Goal: Transaction & Acquisition: Obtain resource

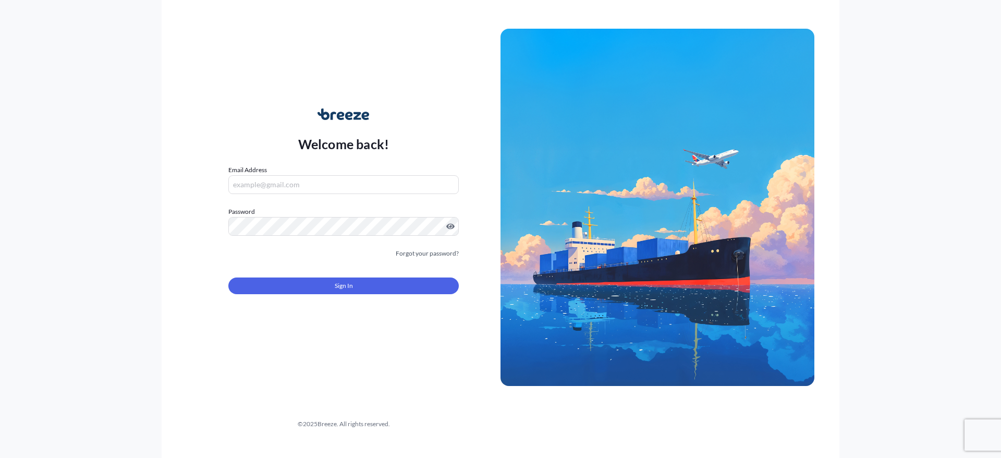
type input "[PERSON_NAME][EMAIL_ADDRESS][PERSON_NAME][DOMAIN_NAME]"
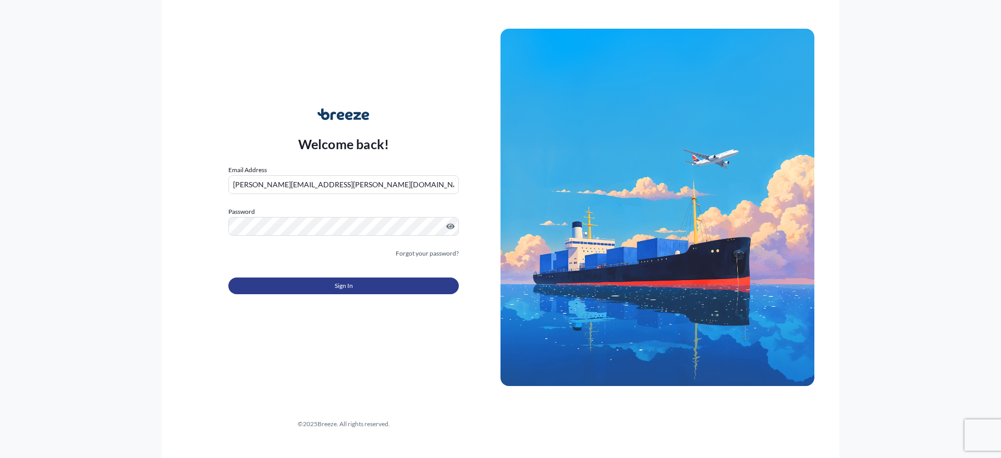
click at [339, 281] on span "Sign In" at bounding box center [344, 285] width 18 height 10
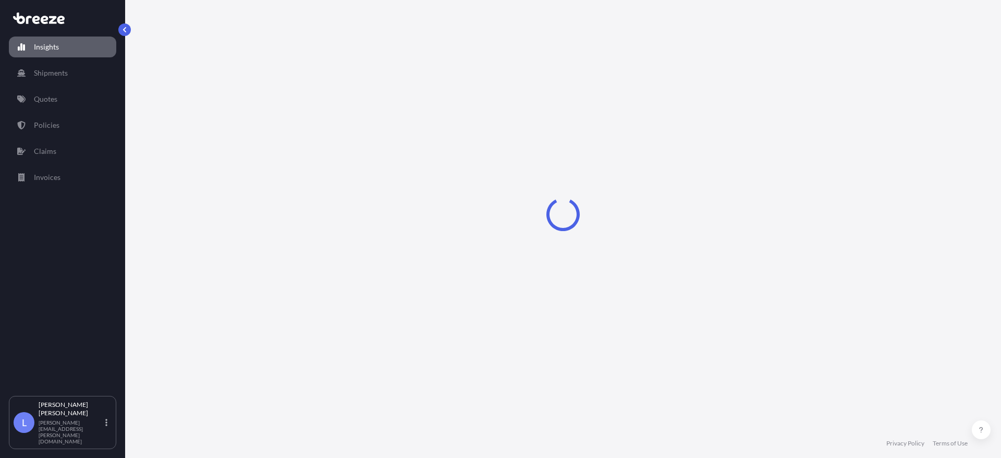
select select "2025"
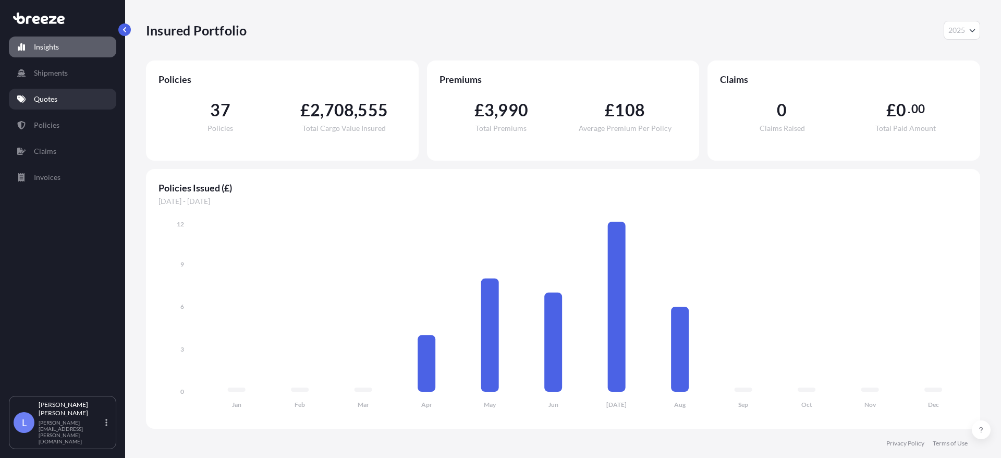
click at [41, 93] on link "Quotes" at bounding box center [62, 99] width 107 height 21
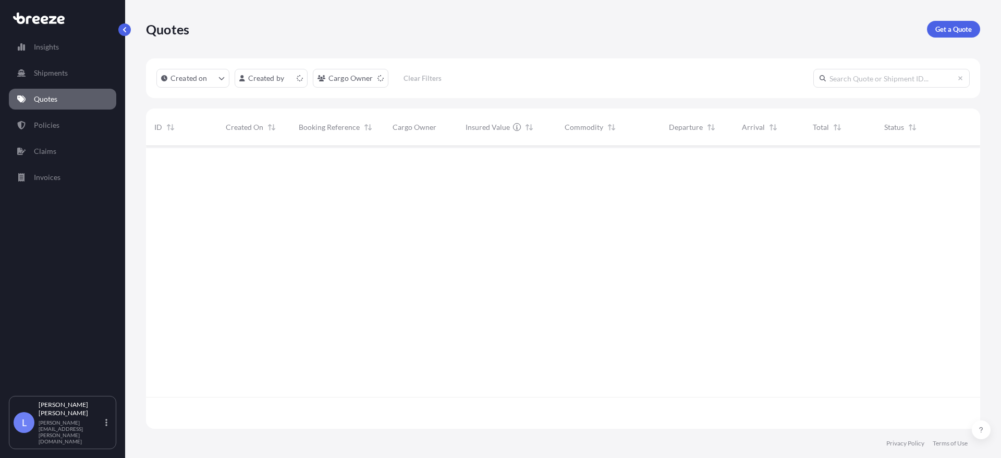
scroll to position [280, 826]
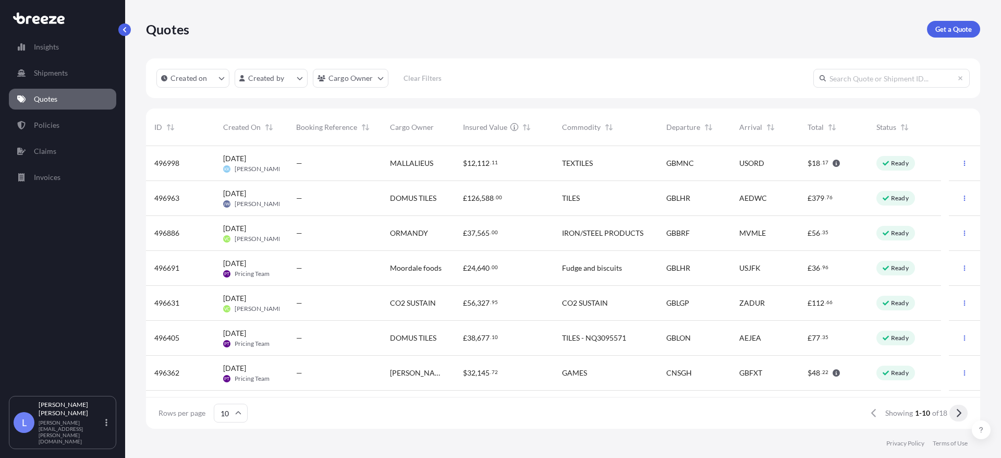
click at [956, 416] on icon at bounding box center [958, 412] width 6 height 9
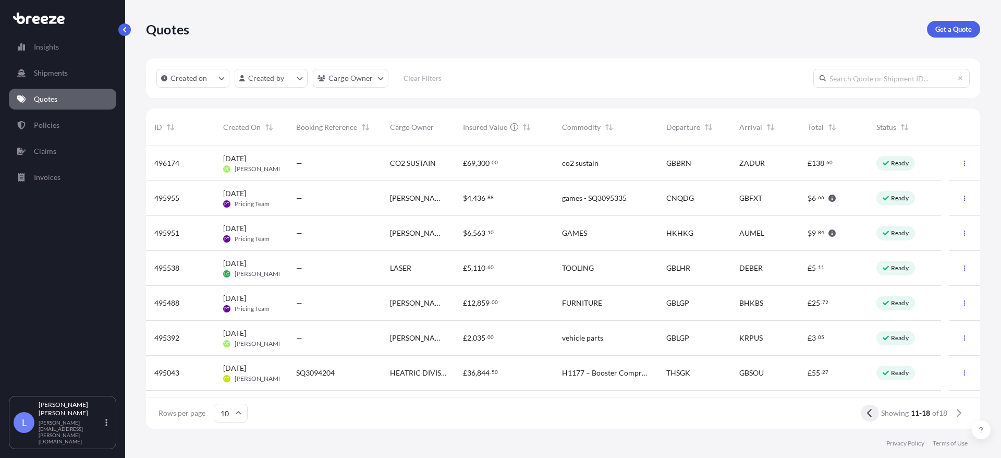
click at [875, 413] on button at bounding box center [870, 412] width 18 height 17
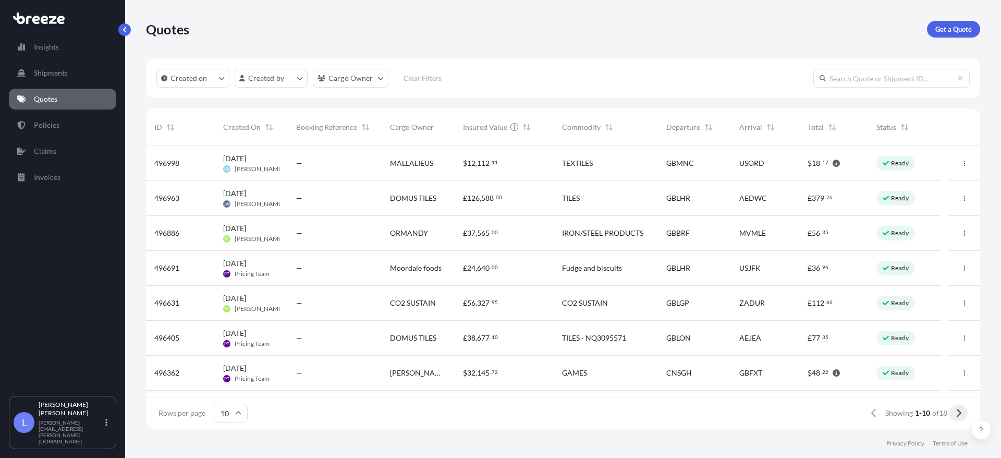
click at [958, 412] on icon at bounding box center [958, 412] width 6 height 9
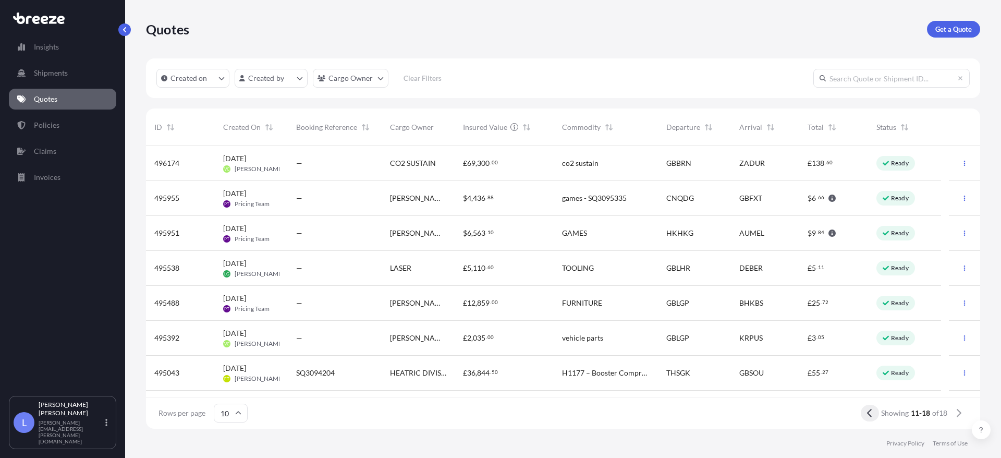
click at [867, 414] on icon at bounding box center [870, 412] width 6 height 9
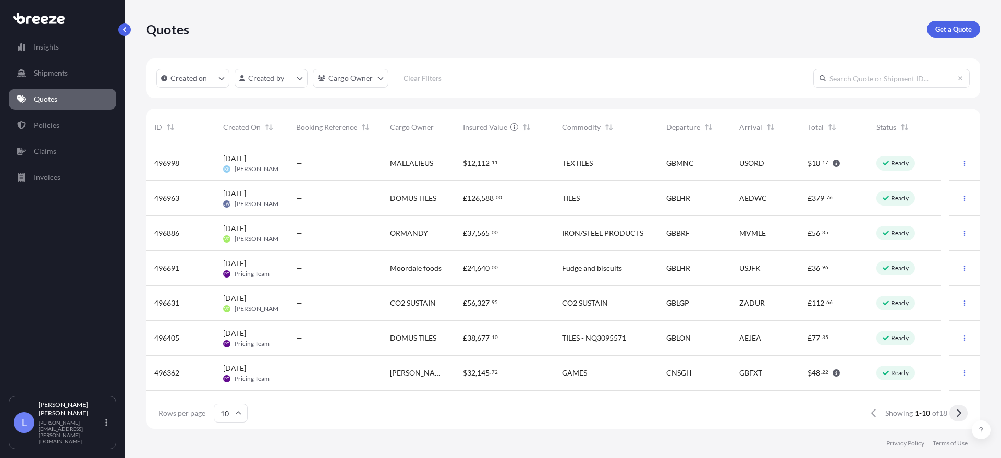
click at [962, 414] on button at bounding box center [958, 412] width 18 height 17
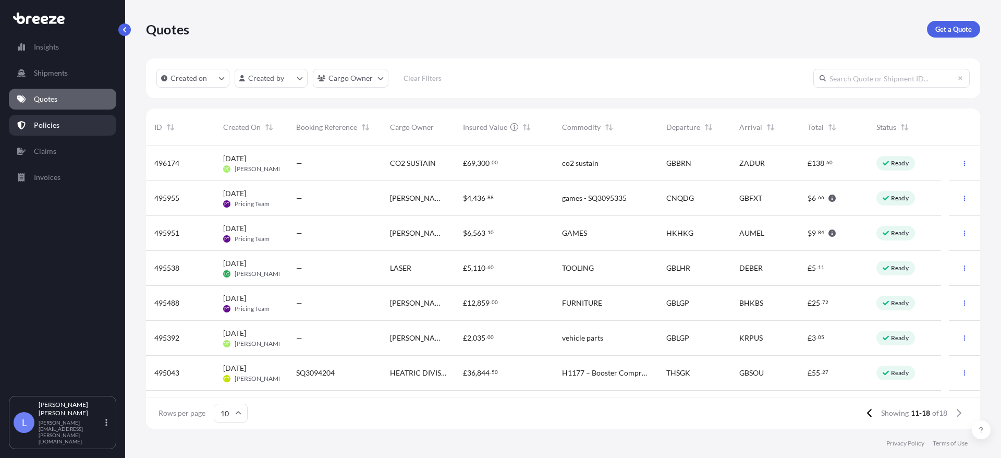
click at [52, 123] on p "Policies" at bounding box center [47, 125] width 26 height 10
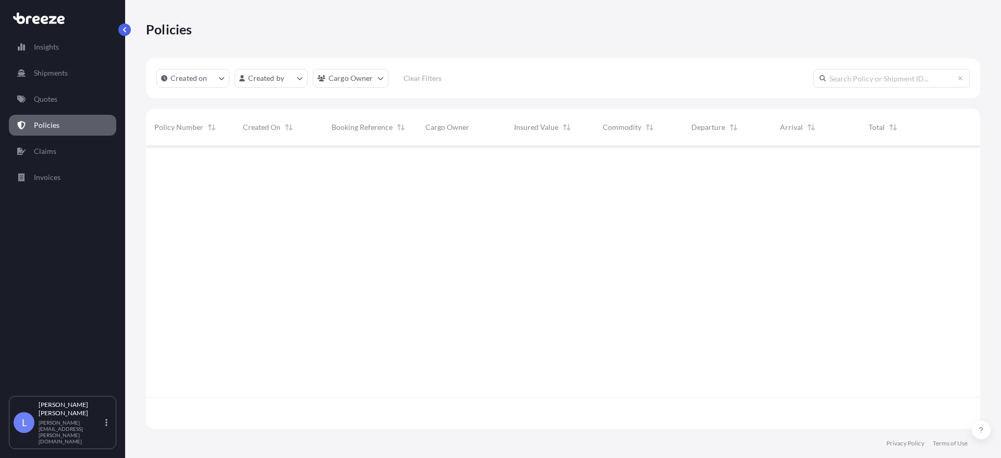
scroll to position [280, 826]
click at [50, 75] on p "Shipments" at bounding box center [51, 73] width 34 height 10
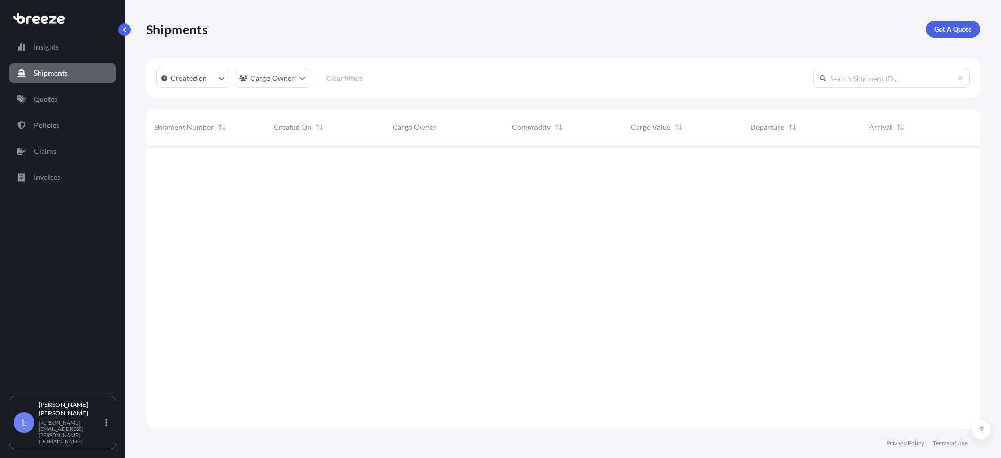
scroll to position [280, 826]
click at [37, 97] on p "Quotes" at bounding box center [45, 99] width 23 height 10
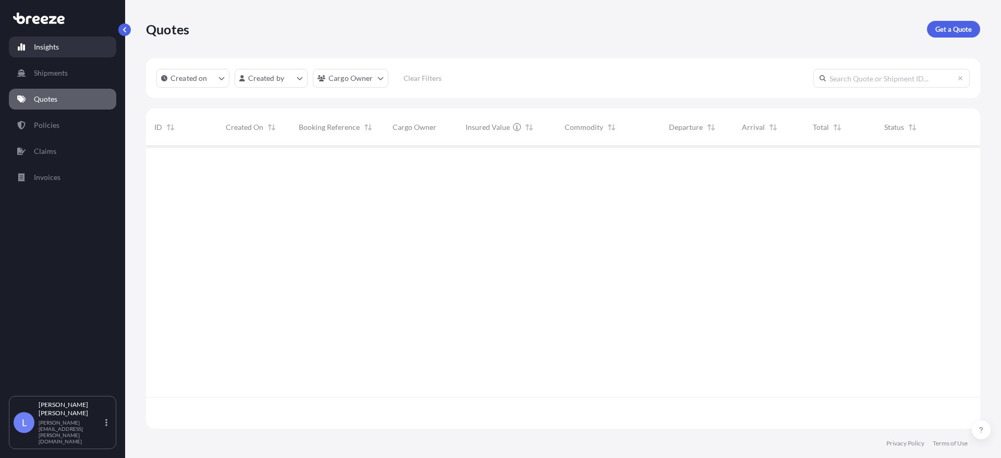
scroll to position [280, 826]
click at [951, 31] on p "Get a Quote" at bounding box center [953, 29] width 36 height 10
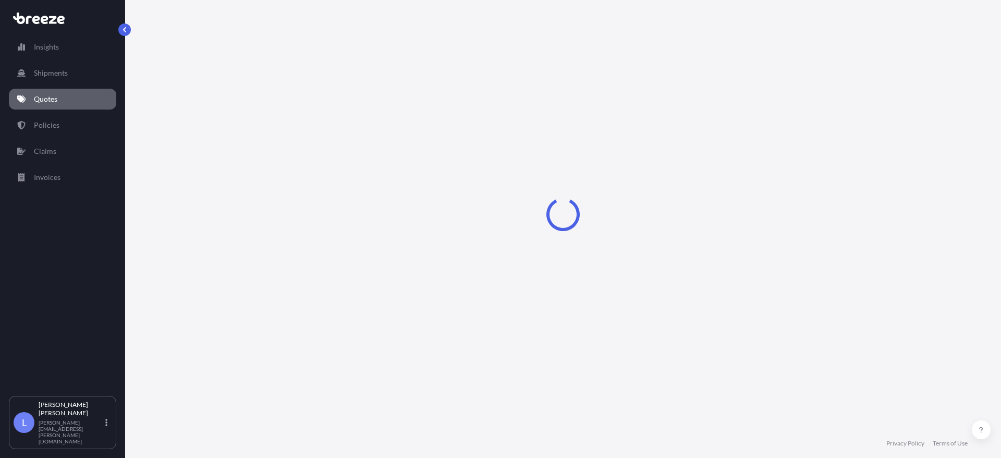
select select "Sea"
select select "1"
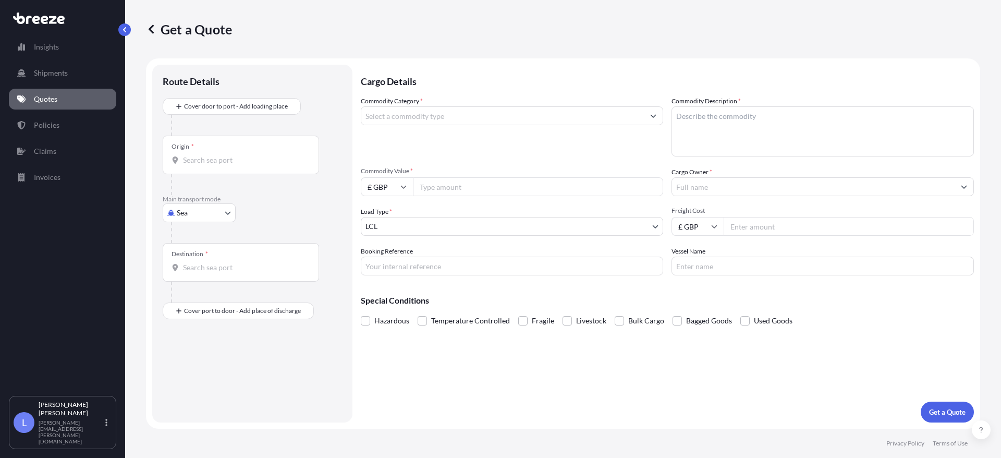
click at [489, 119] on input "Commodity Category *" at bounding box center [502, 115] width 283 height 19
click at [434, 119] on input "Commodity Category *" at bounding box center [502, 115] width 283 height 19
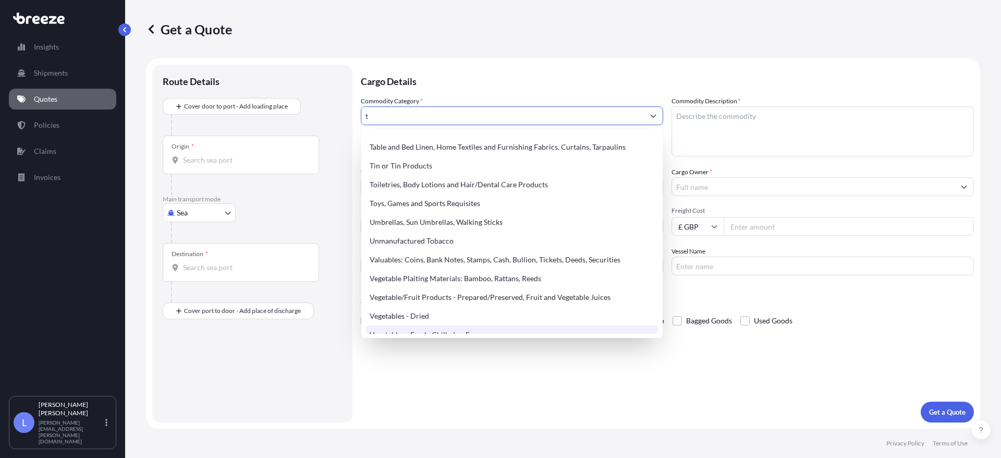
scroll to position [1956, 0]
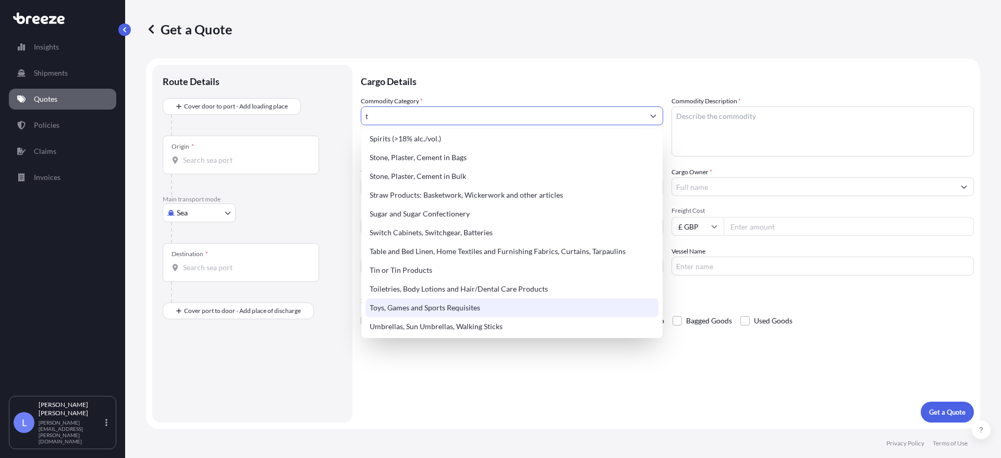
click at [430, 309] on div "Toys, Games and Sports Requisites" at bounding box center [511, 307] width 293 height 19
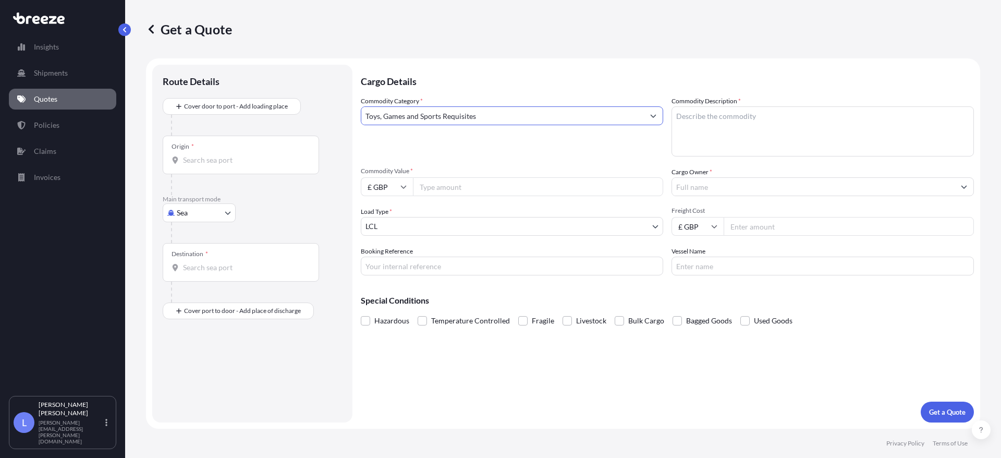
type input "Toys, Games and Sports Requisites"
click at [752, 126] on textarea "Commodity Description *" at bounding box center [822, 131] width 302 height 50
type textarea "Kids Sheep Plush toy"
click at [445, 188] on input "Commodity Value *" at bounding box center [538, 186] width 250 height 19
click at [752, 123] on textarea "Kids Sheep Plush toy" at bounding box center [822, 131] width 302 height 50
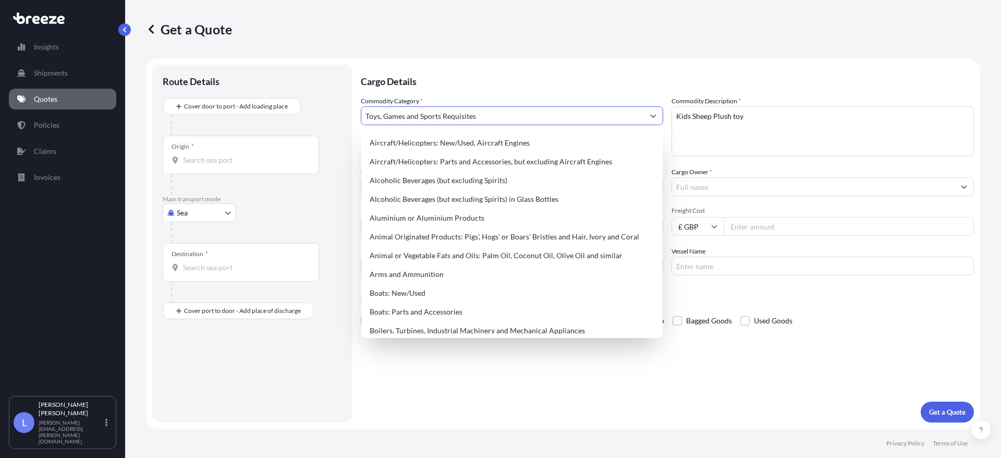
click at [653, 115] on icon "Show suggestions" at bounding box center [653, 116] width 6 height 6
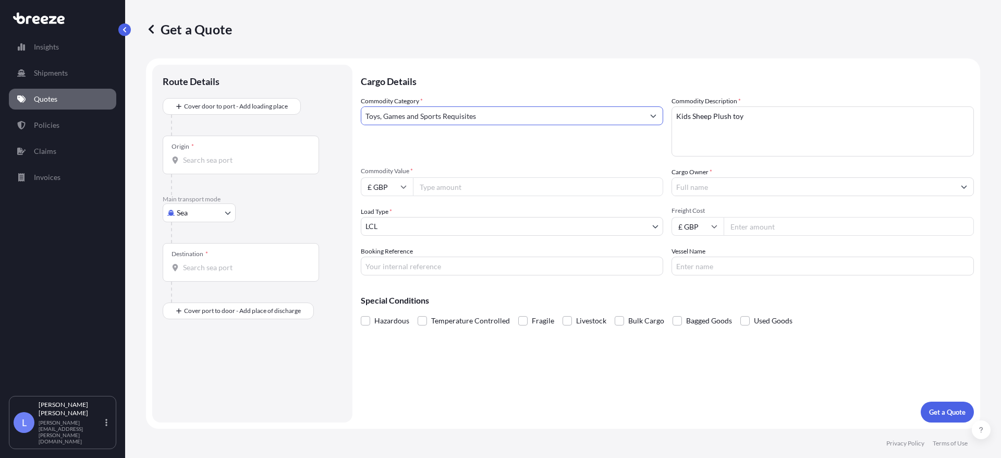
click at [504, 116] on input "Toys, Games and Sports Requisites" at bounding box center [502, 115] width 283 height 19
click at [658, 119] on button "Show suggestions" at bounding box center [653, 115] width 19 height 19
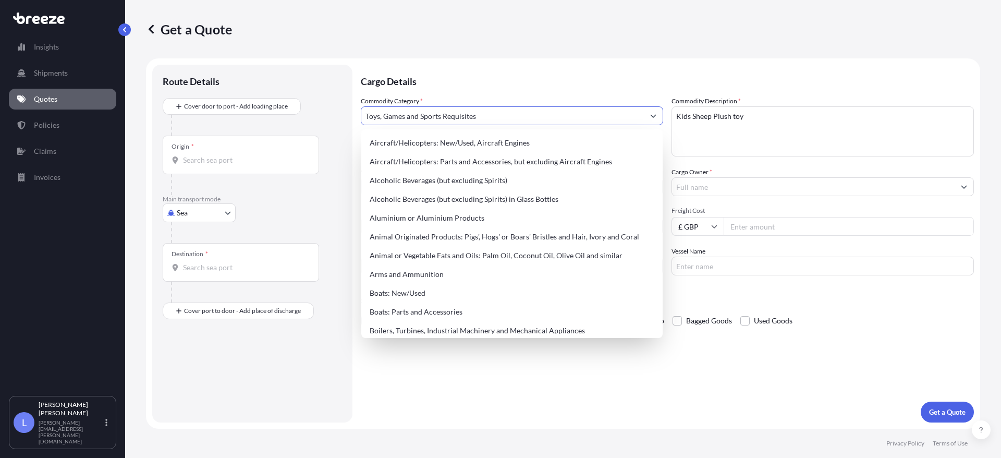
click at [658, 119] on button "Show suggestions" at bounding box center [653, 115] width 19 height 19
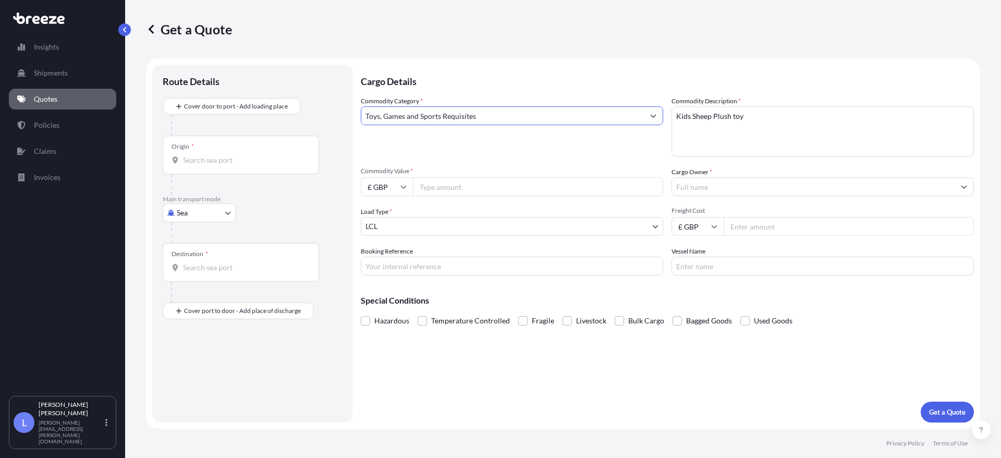
click at [731, 187] on input "Cargo Owner *" at bounding box center [813, 186] width 283 height 19
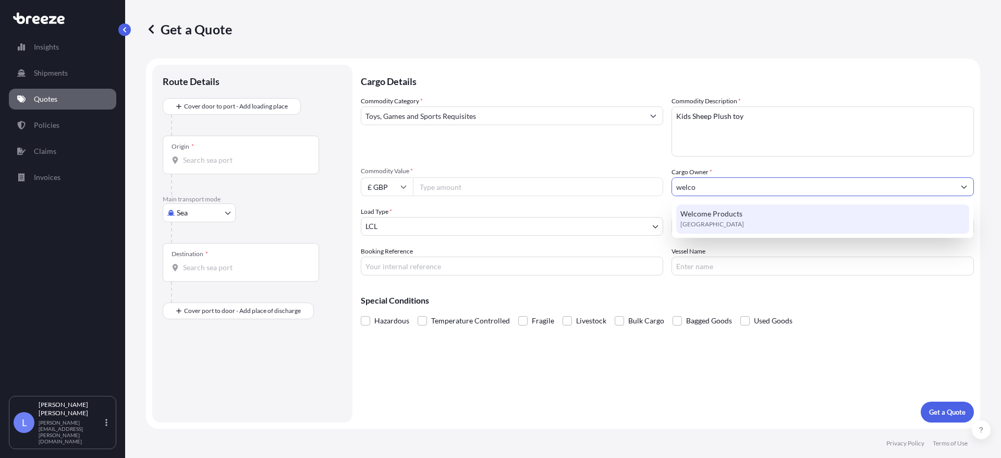
click at [716, 215] on span "Welcome Products" at bounding box center [711, 213] width 62 height 10
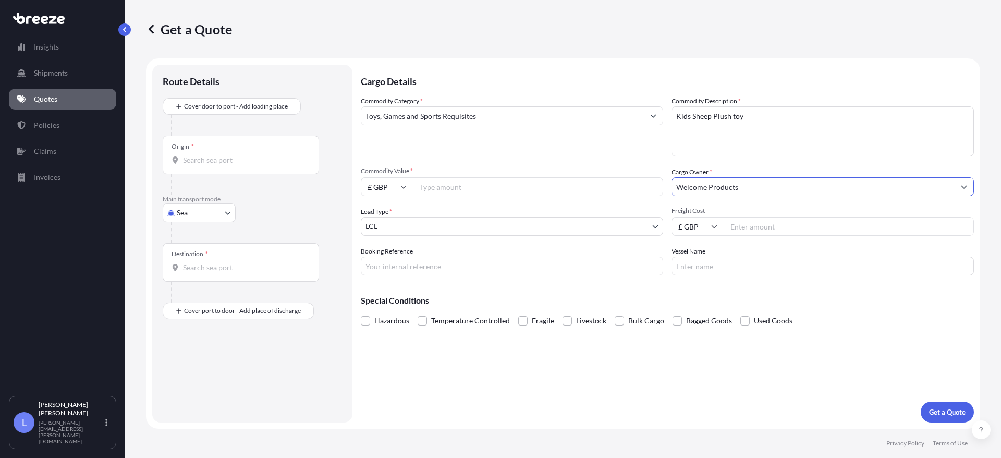
type input "Welcome Products"
click at [751, 228] on input "Freight Cost" at bounding box center [848, 226] width 250 height 19
type input "1"
type input "1085"
click at [474, 185] on input "Commodity Value *" at bounding box center [538, 186] width 250 height 19
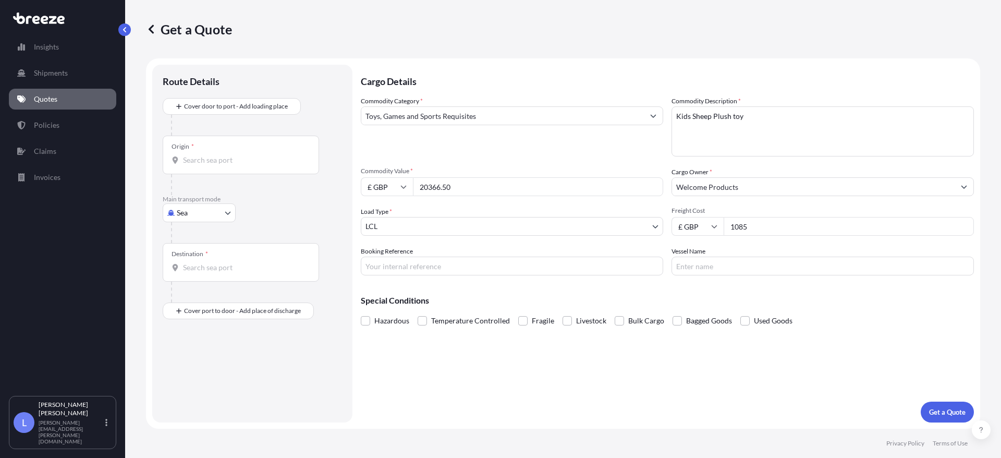
type input "20366.50"
drag, startPoint x: 398, startPoint y: 273, endPoint x: 409, endPoint y: 280, distance: 12.4
click at [398, 274] on input "Booking Reference" at bounding box center [512, 265] width 302 height 19
type input "SI3550774"
click at [490, 108] on input "Toys, Games and Sports Requisites" at bounding box center [502, 115] width 283 height 19
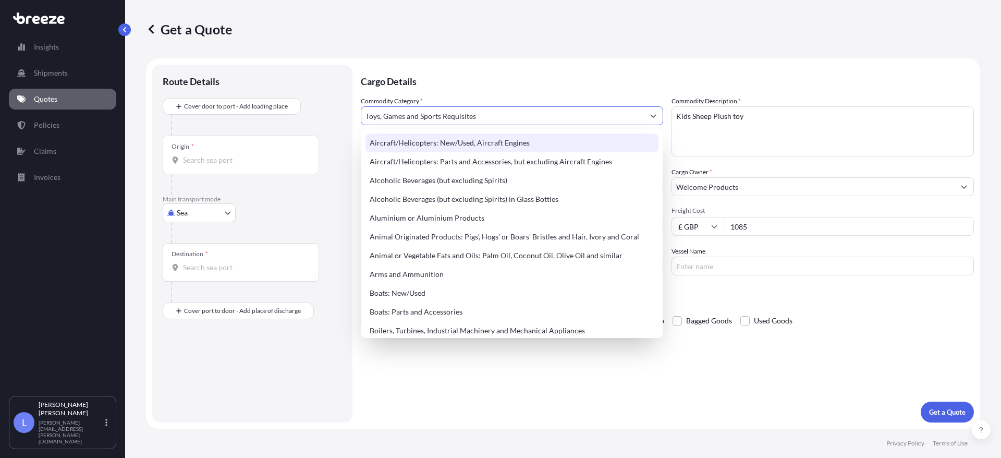
click at [465, 149] on div "Aircraft/Helicopters: New/Used, Aircraft Engines" at bounding box center [511, 142] width 293 height 19
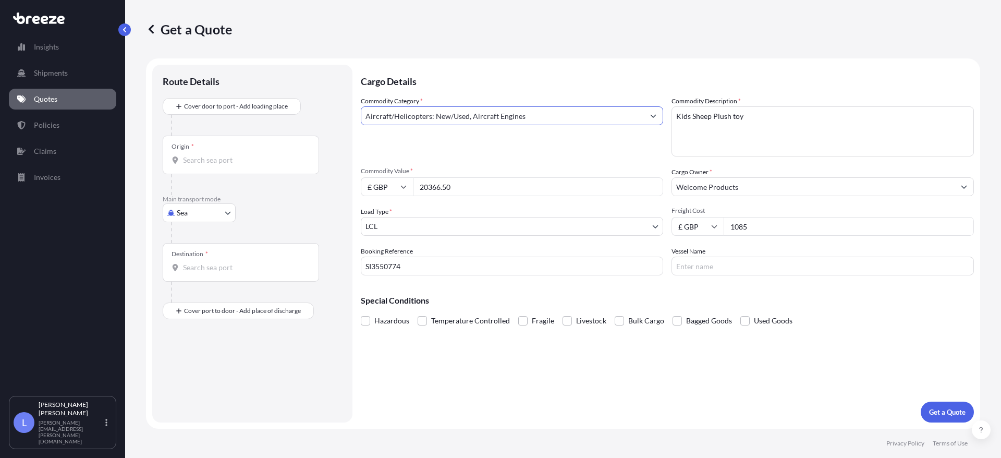
click at [481, 120] on input "Aircraft/Helicopters: New/Used, Aircraft Engines" at bounding box center [502, 115] width 283 height 19
click at [666, 117] on div "Commodity Category * Aircraft/Helicopters: New/Used, Aircraft Engines Commodity…" at bounding box center [667, 185] width 613 height 179
click at [657, 117] on button "Show suggestions" at bounding box center [653, 115] width 19 height 19
click at [654, 116] on icon "Show suggestions" at bounding box center [654, 116] width 6 height 3
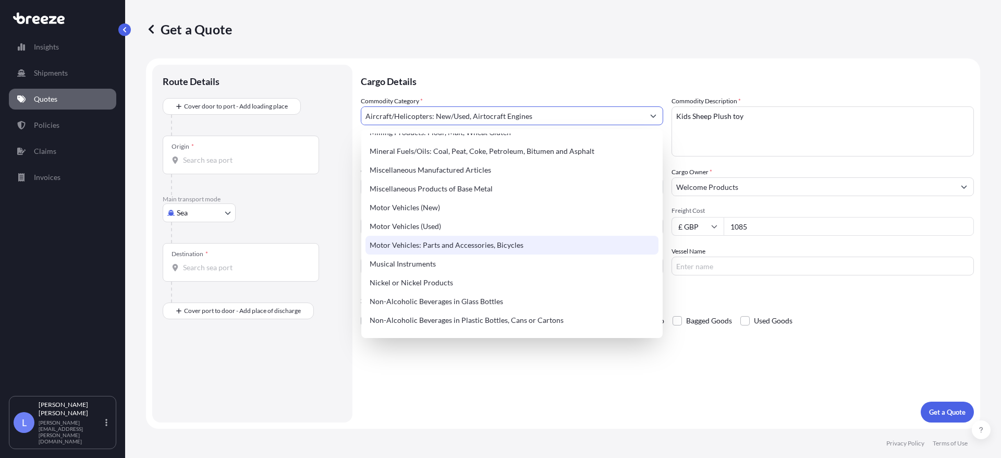
scroll to position [1332, 0]
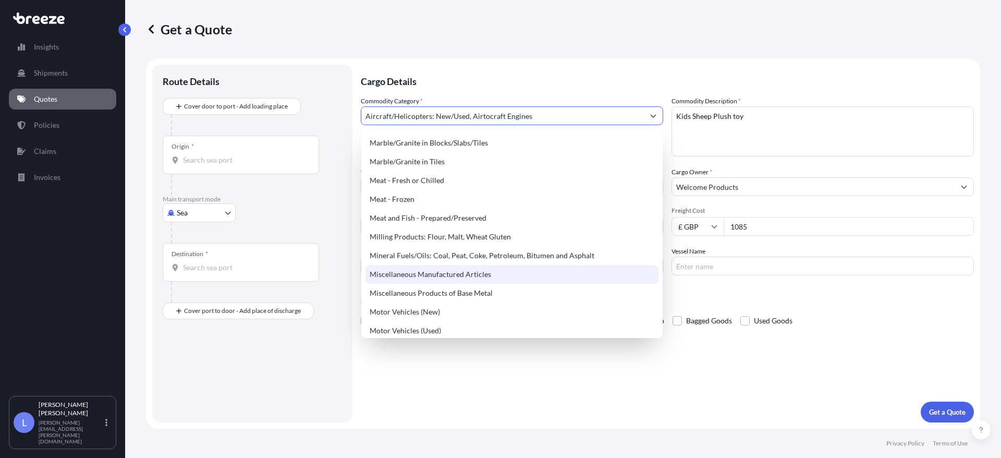
click at [448, 272] on div "Miscellaneous Manufactured Articles" at bounding box center [511, 274] width 293 height 19
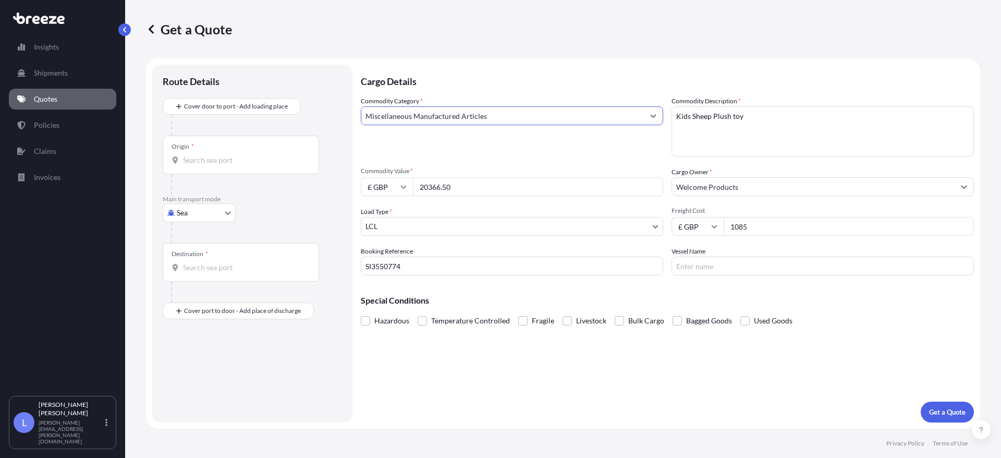
type input "Miscellaneous Manufactured Articles"
click at [513, 145] on div "Commodity Category * Miscellaneous Manufactured Articles" at bounding box center [512, 126] width 302 height 60
click at [774, 119] on textarea "Kids Sheep Plush toy" at bounding box center [822, 131] width 302 height 50
type textarea "Kids Sheep Plush toy Pens Take Away Paper Bag"
click at [194, 145] on div "Origin *" at bounding box center [241, 155] width 156 height 39
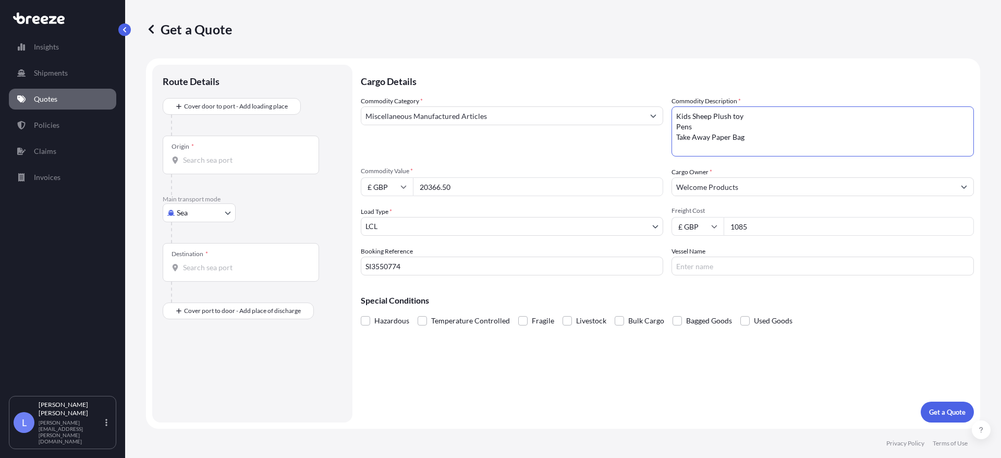
click at [194, 155] on input "Origin *" at bounding box center [244, 160] width 123 height 10
type input "CNSNZ - [GEOGRAPHIC_DATA], [GEOGRAPHIC_DATA]"
click at [223, 274] on input "Destination *" at bounding box center [244, 271] width 123 height 10
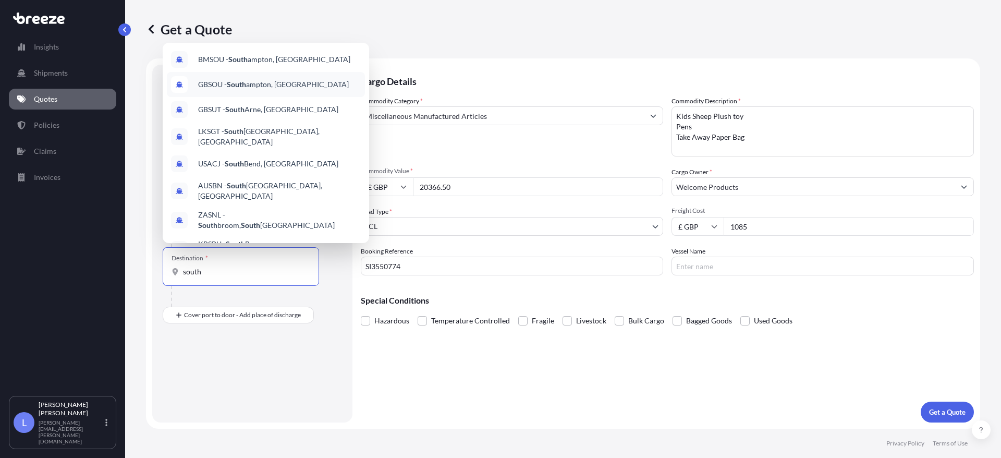
click at [251, 88] on span "GBSOU - [GEOGRAPHIC_DATA], [GEOGRAPHIC_DATA]" at bounding box center [273, 84] width 151 height 10
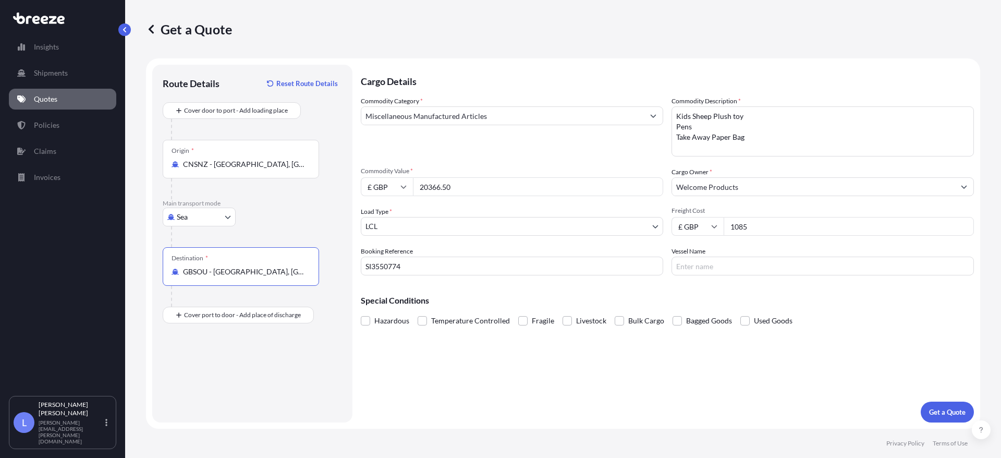
type input "GBSOU - [GEOGRAPHIC_DATA], [GEOGRAPHIC_DATA]"
click at [221, 361] on div "Place of Discharge" at bounding box center [196, 357] width 50 height 8
click at [221, 365] on input "Place of Discharge" at bounding box center [244, 370] width 123 height 10
type input "[STREET_ADDRESS]"
click at [737, 263] on input "Vessel Name" at bounding box center [822, 265] width 302 height 19
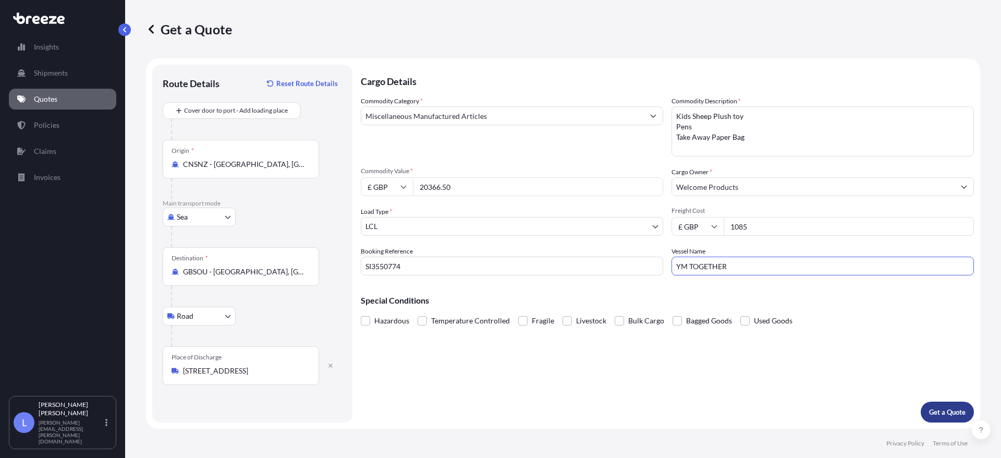
type input "YM TOGETHER"
click at [950, 412] on p "Get a Quote" at bounding box center [947, 412] width 36 height 10
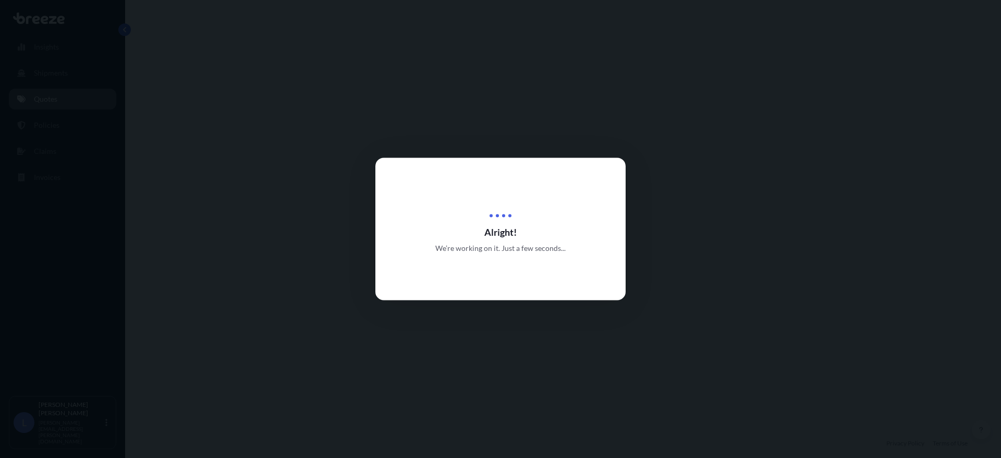
select select "Sea"
select select "Road"
select select "1"
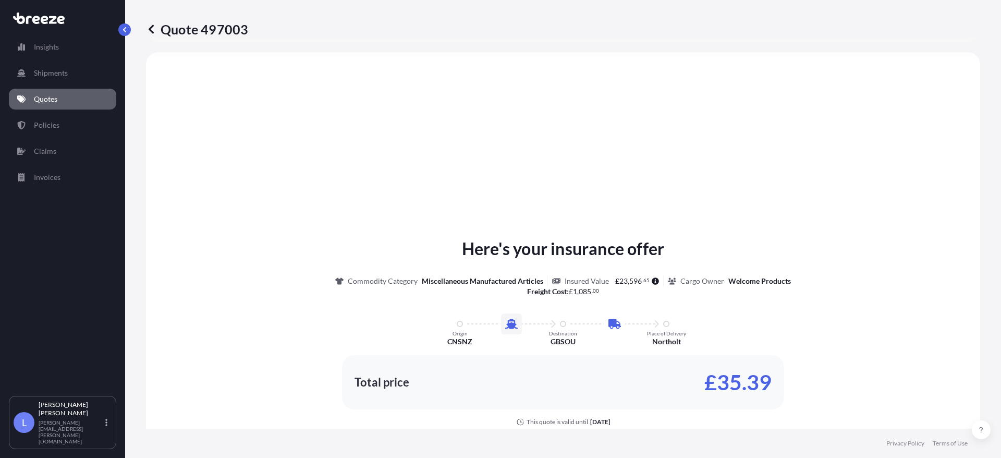
scroll to position [512, 0]
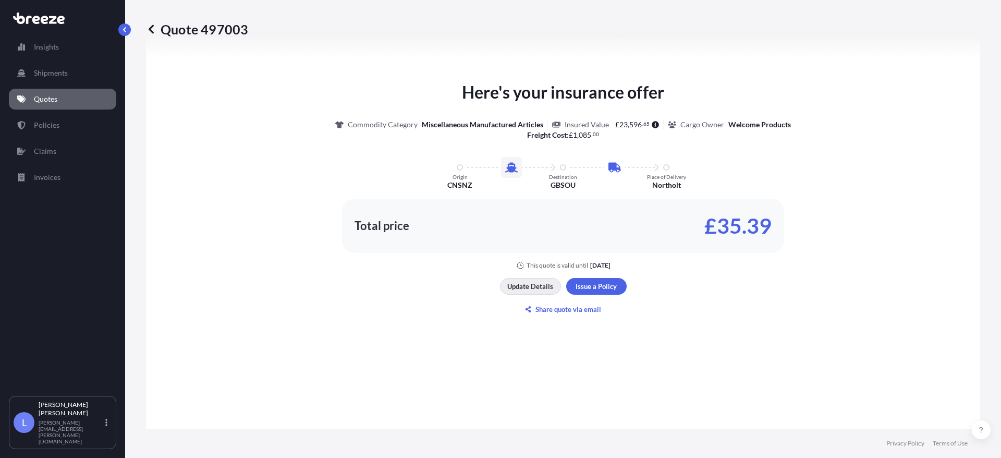
click at [544, 288] on p "Update Details" at bounding box center [530, 286] width 46 height 10
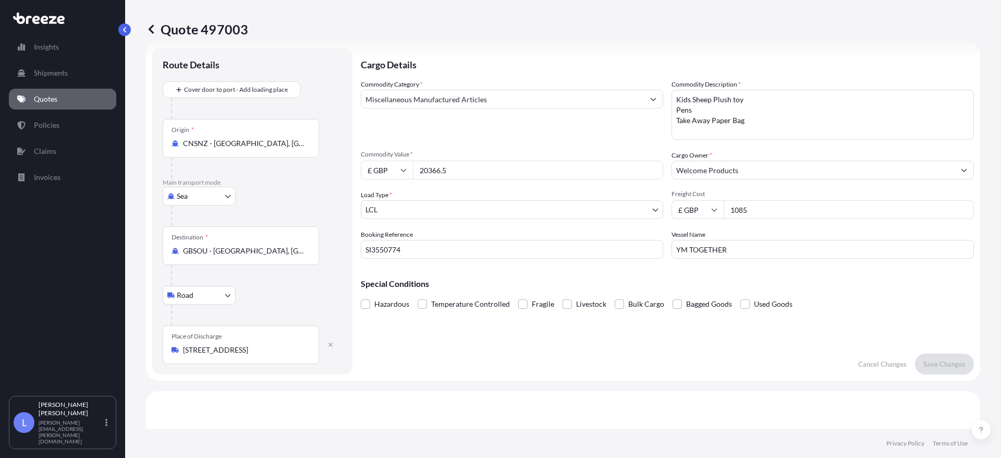
click at [496, 101] on input "Miscellaneous Manufactured Articles" at bounding box center [502, 99] width 283 height 19
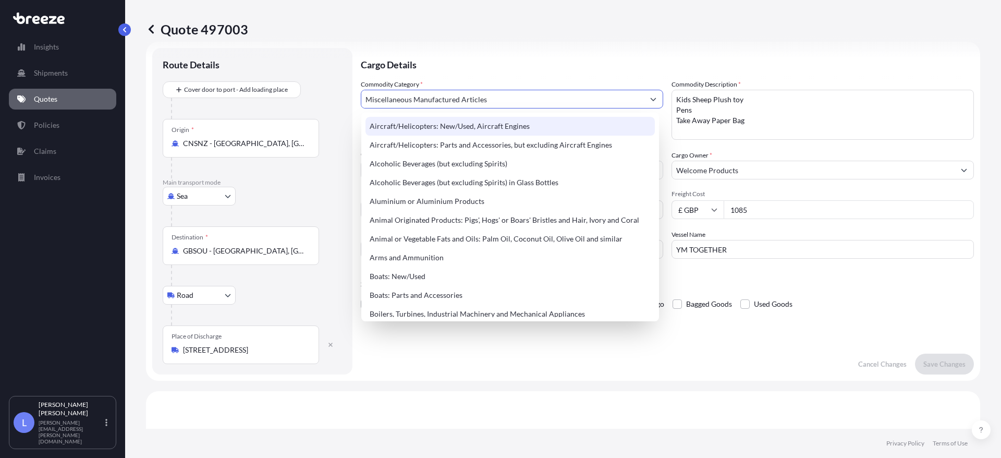
drag, startPoint x: 500, startPoint y: 99, endPoint x: 255, endPoint y: 121, distance: 246.1
click at [255, 121] on form "Route Details Cover door to port - Add loading place Place of loading Road Road…" at bounding box center [563, 211] width 834 height 339
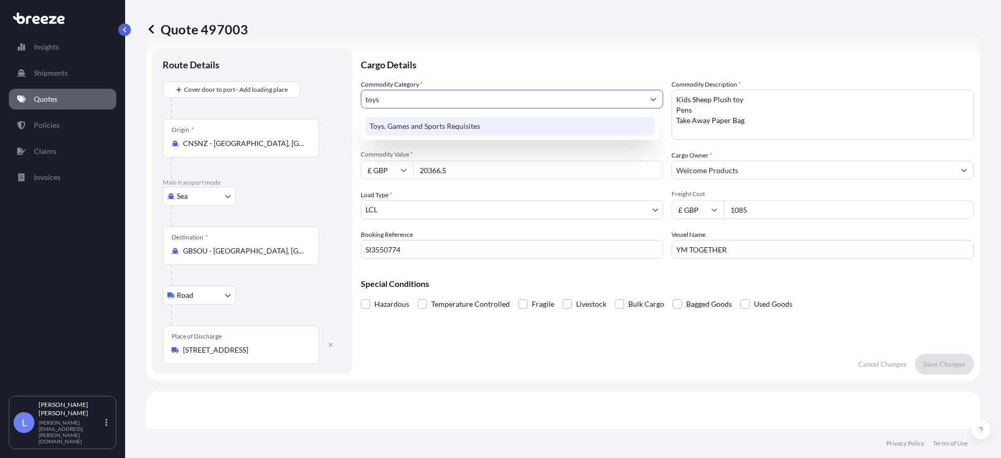
click at [418, 124] on div "Toys, Games and Sports Requisites" at bounding box center [509, 126] width 289 height 19
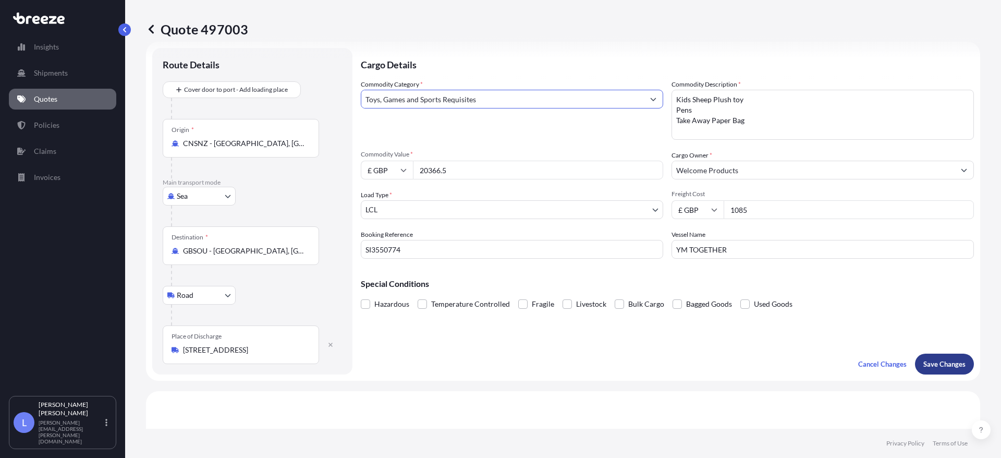
type input "Toys, Games and Sports Requisites"
click at [929, 361] on p "Save Changes" at bounding box center [944, 364] width 42 height 10
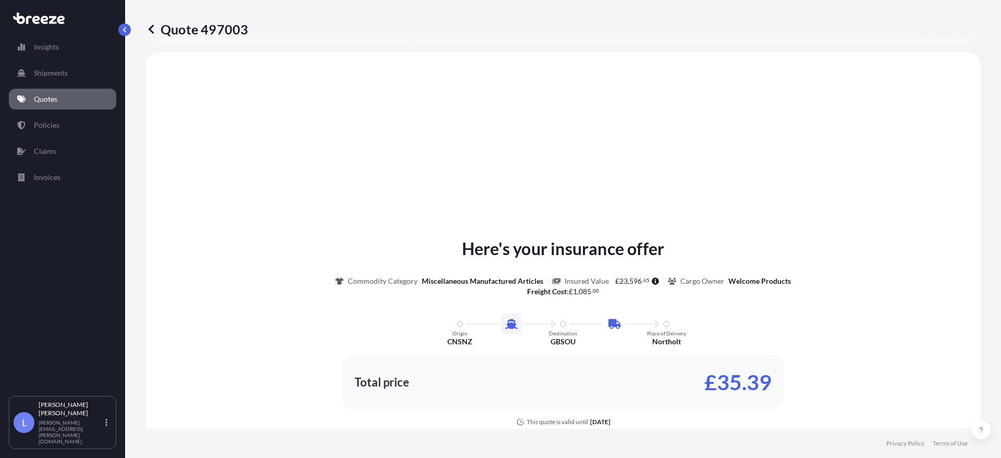
select select "Sea"
select select "Road"
select select "1"
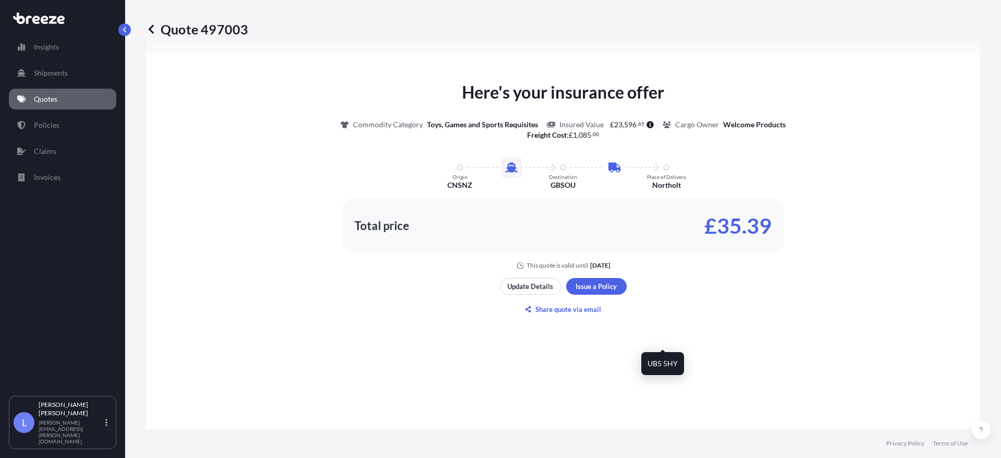
scroll to position [564, 0]
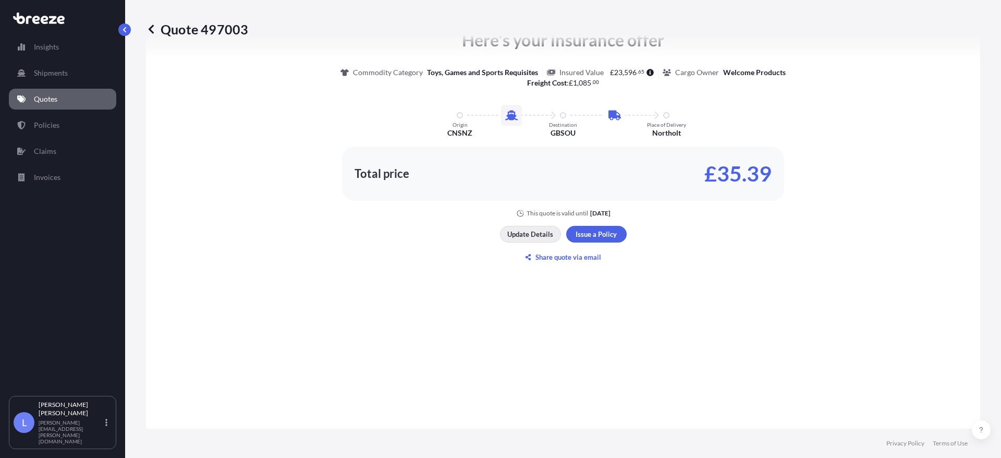
click at [531, 235] on p "Update Details" at bounding box center [530, 234] width 46 height 10
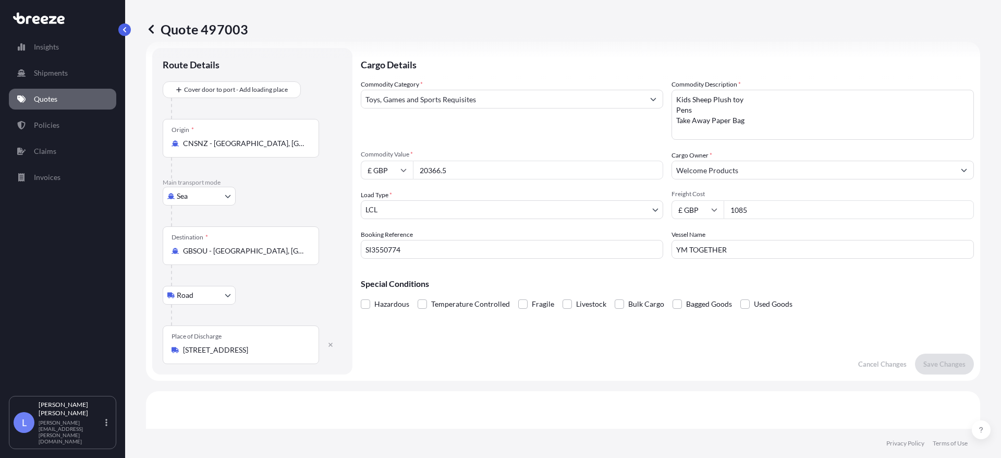
drag, startPoint x: 458, startPoint y: 168, endPoint x: 314, endPoint y: 167, distance: 144.4
click at [316, 167] on form "Route Details Cover door to port - Add loading place Place of loading Road Road…" at bounding box center [563, 211] width 834 height 339
click at [386, 168] on input "£ GBP" at bounding box center [387, 170] width 52 height 19
click at [390, 241] on div "$ USD" at bounding box center [387, 242] width 44 height 20
type input "$ USD"
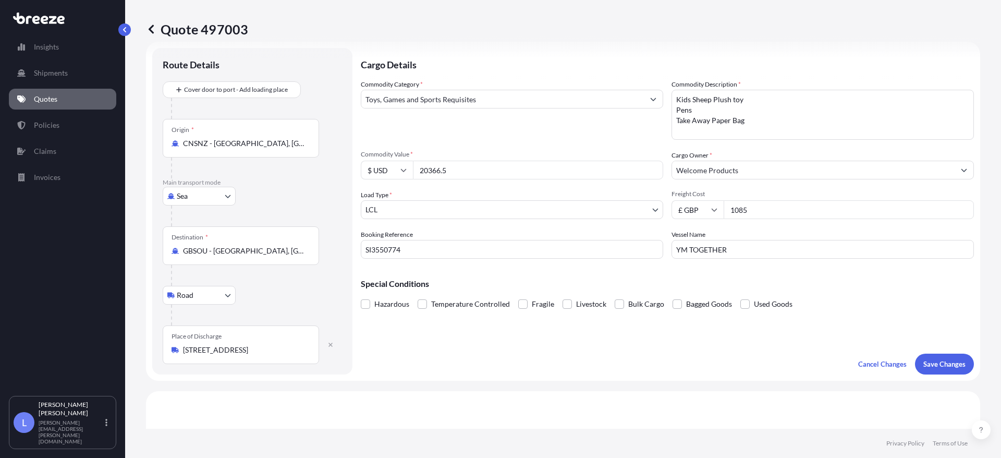
drag, startPoint x: 752, startPoint y: 208, endPoint x: 663, endPoint y: 202, distance: 89.3
click at [689, 202] on div "£ GBP 1085" at bounding box center [822, 209] width 302 height 19
type input "377"
click at [930, 366] on p "Save Changes" at bounding box center [944, 364] width 42 height 10
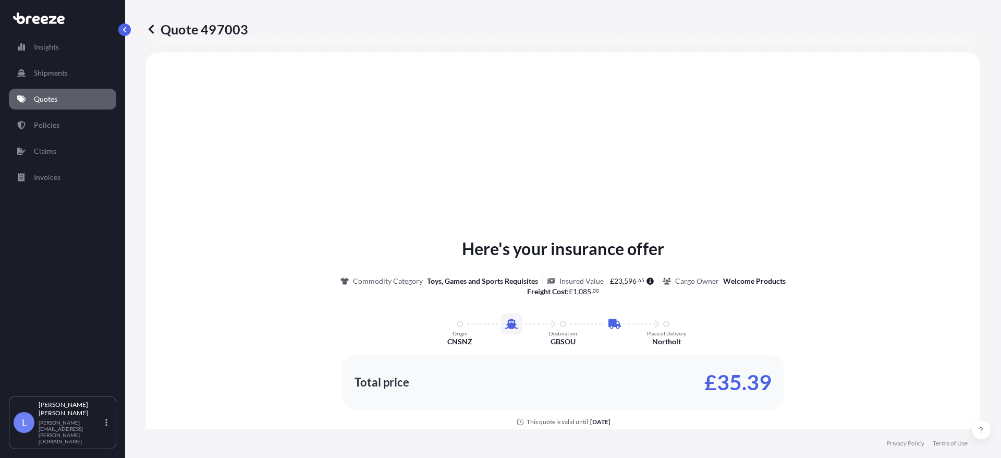
select select "Sea"
select select "Road"
select select "1"
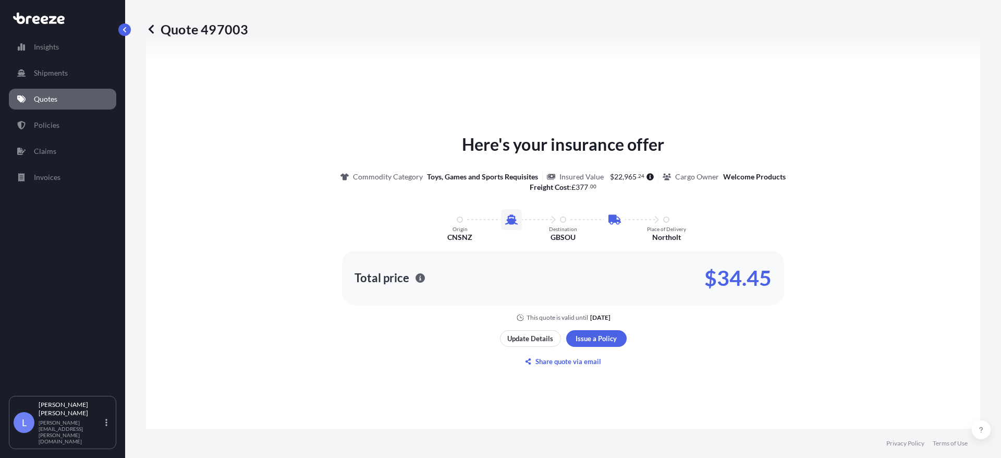
click at [149, 25] on icon at bounding box center [151, 29] width 10 height 10
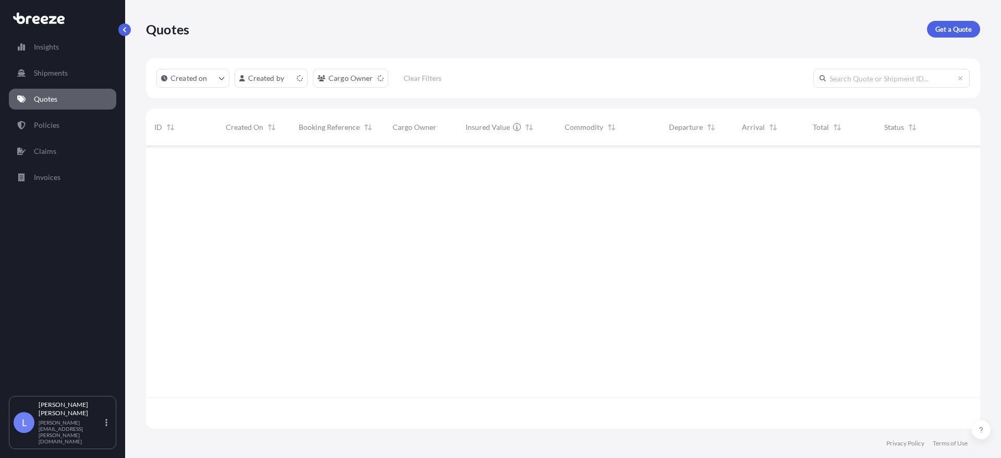
scroll to position [280, 826]
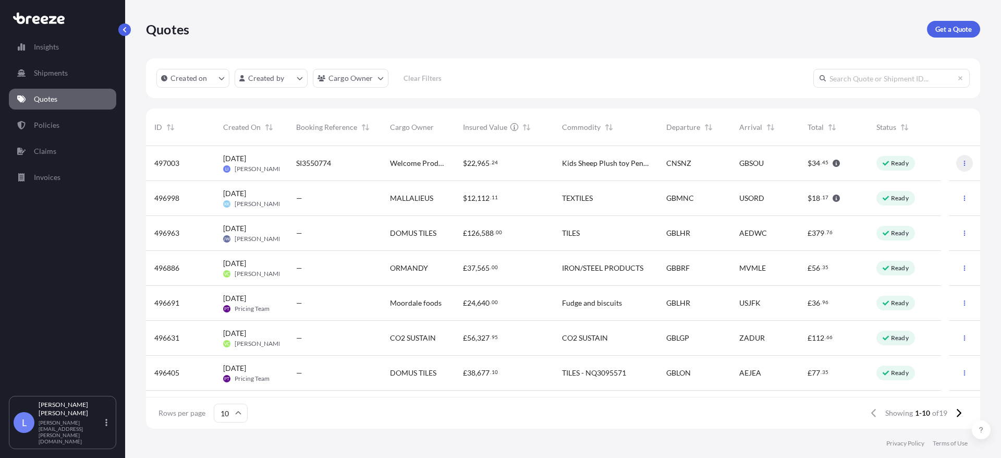
click at [956, 163] on button "button" at bounding box center [964, 163] width 17 height 17
click at [959, 411] on icon at bounding box center [958, 413] width 5 height 8
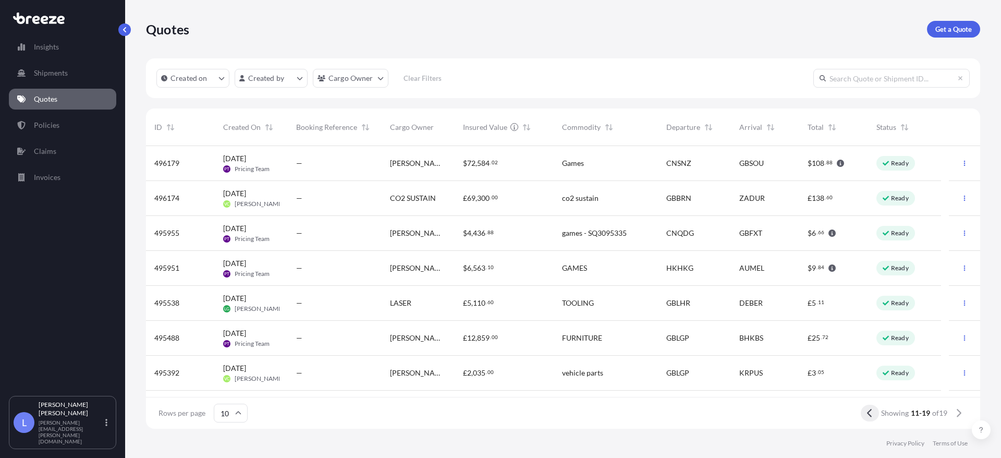
click at [867, 408] on icon at bounding box center [870, 412] width 6 height 9
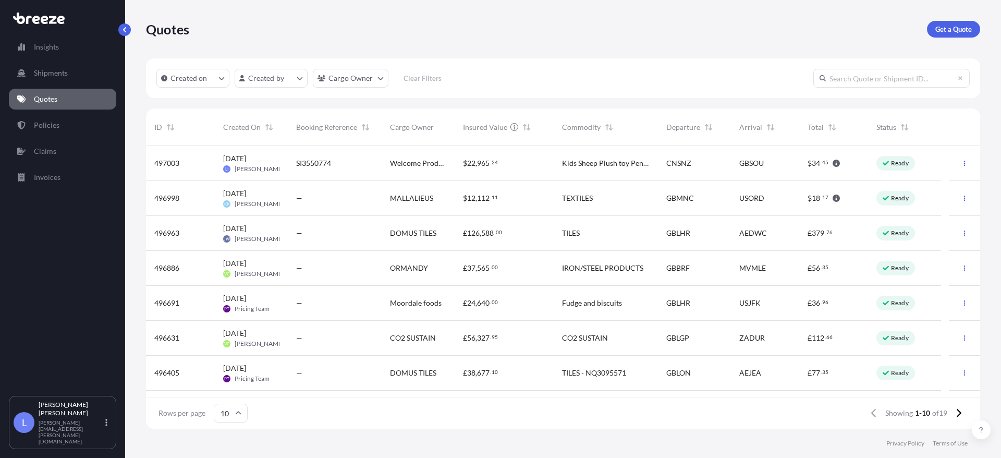
click at [320, 158] on span "SI3550774" at bounding box center [313, 163] width 35 height 10
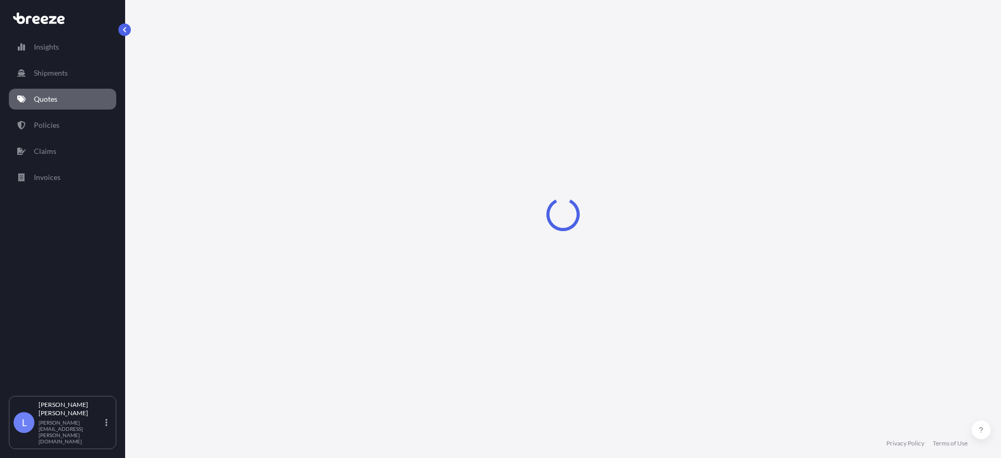
select select "Sea"
select select "Road"
select select "1"
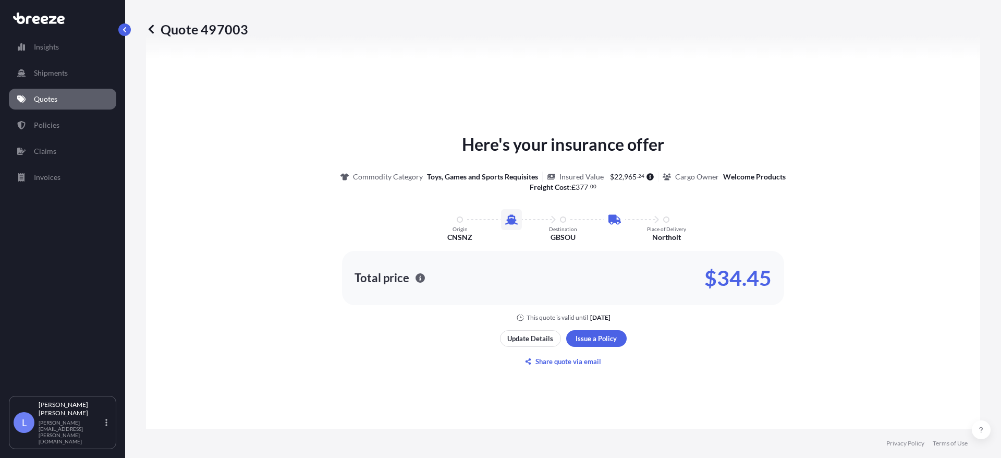
scroll to position [512, 0]
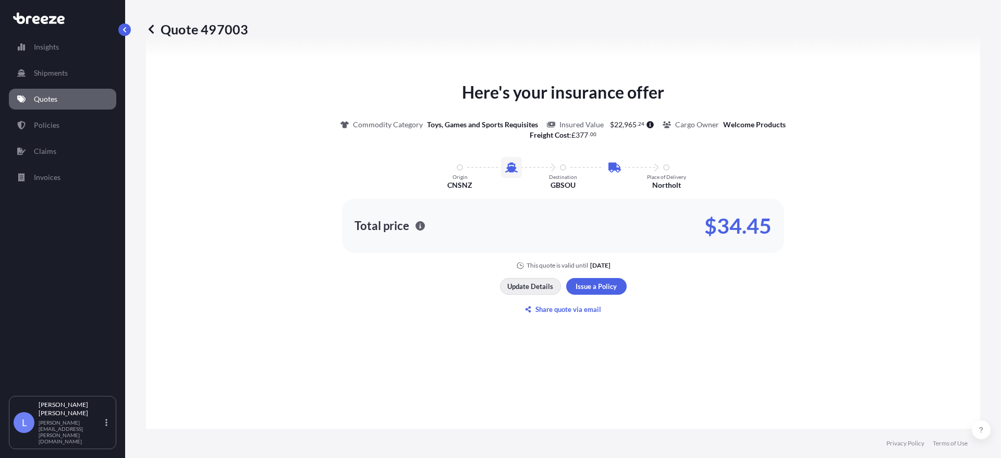
click at [534, 289] on p "Update Details" at bounding box center [530, 286] width 46 height 10
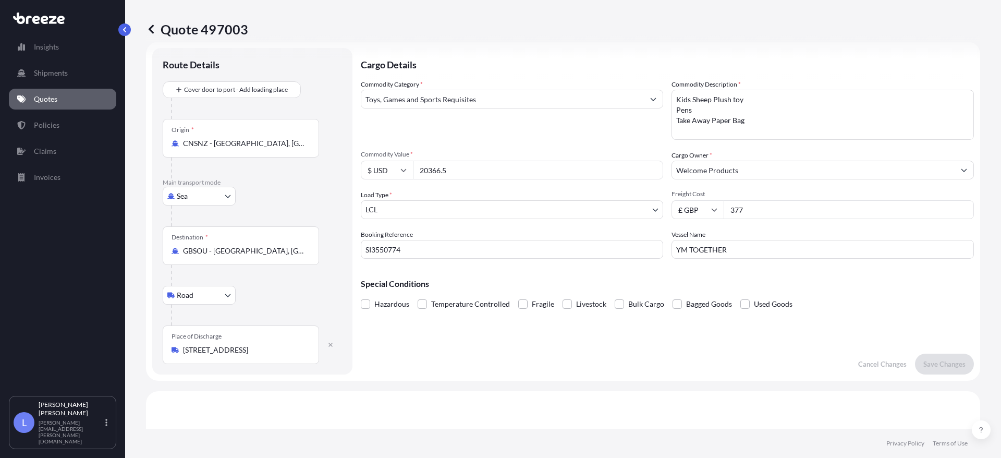
drag, startPoint x: 319, startPoint y: 172, endPoint x: 225, endPoint y: 176, distance: 94.4
click at [230, 173] on form "Route Details Cover door to port - Add loading place Place of loading Road Road…" at bounding box center [563, 211] width 834 height 339
type input "5700"
click at [770, 215] on input "377" at bounding box center [848, 209] width 250 height 19
click at [923, 365] on p "Save Changes" at bounding box center [944, 364] width 42 height 10
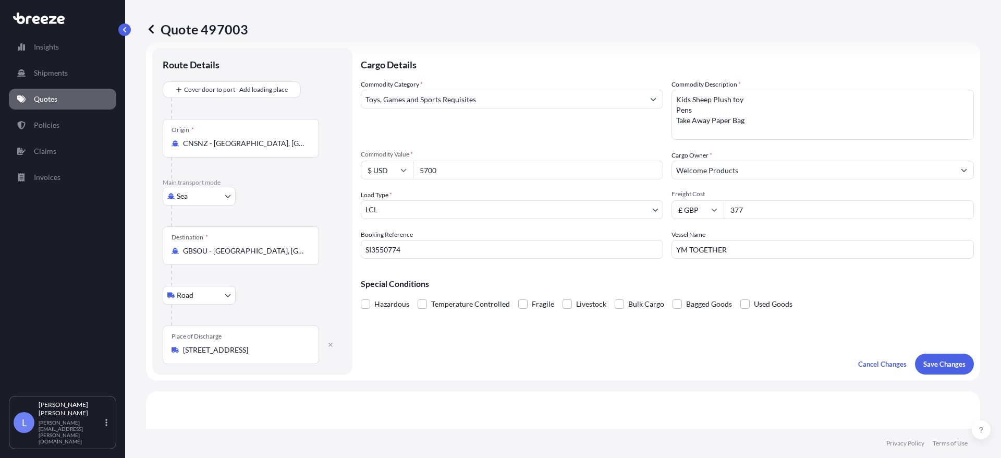
scroll to position [355, 0]
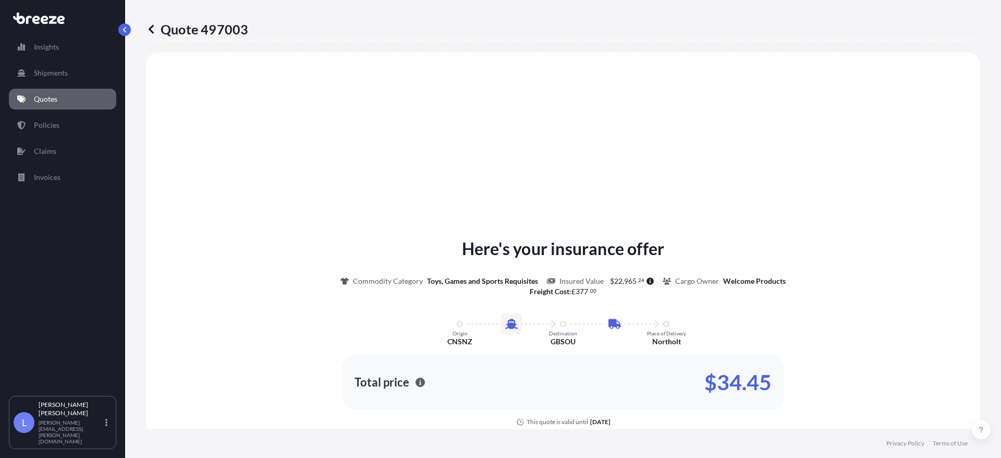
select select "Sea"
select select "Road"
select select "1"
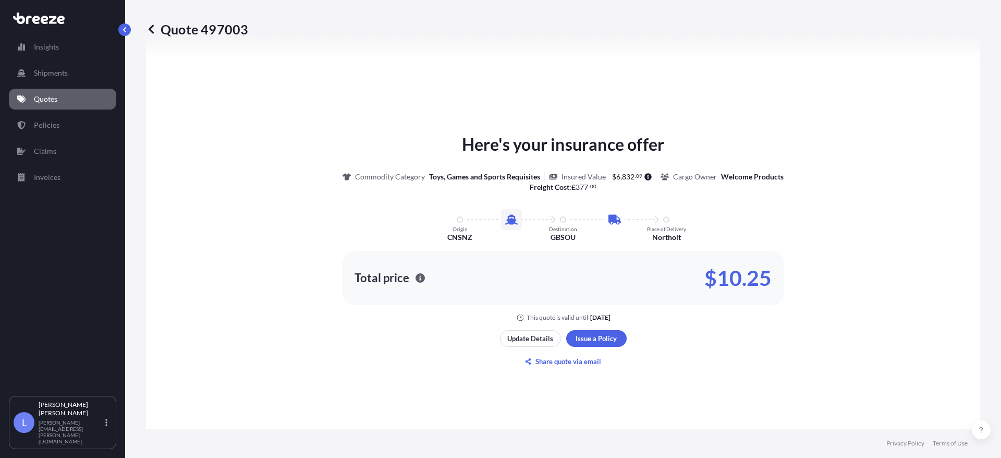
scroll to position [512, 0]
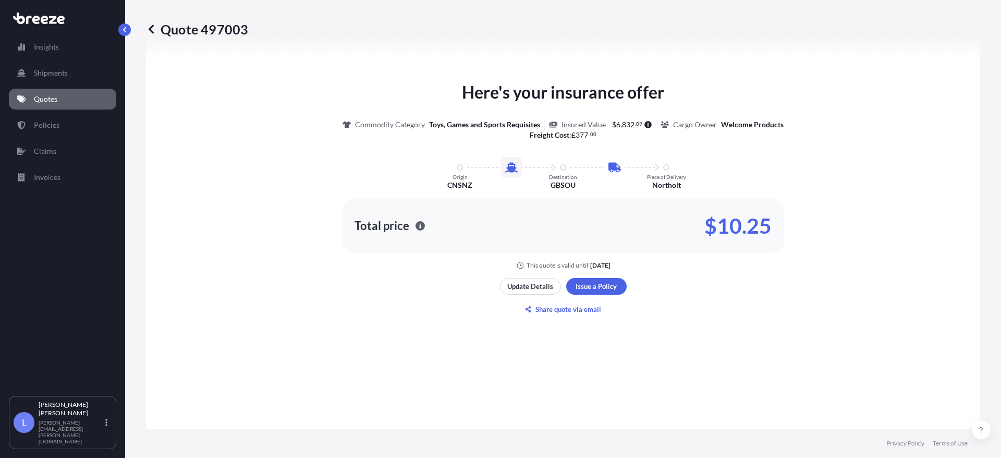
click at [534, 335] on div "Here's your insurance offer Commodity Category Toys, Games and Sports Requisite…" at bounding box center [563, 198] width 805 height 576
click at [522, 338] on div "Here's your insurance offer Commodity Category Toys, Games and Sports Requisite…" at bounding box center [563, 198] width 805 height 576
click at [521, 284] on p "Update Details" at bounding box center [530, 286] width 46 height 10
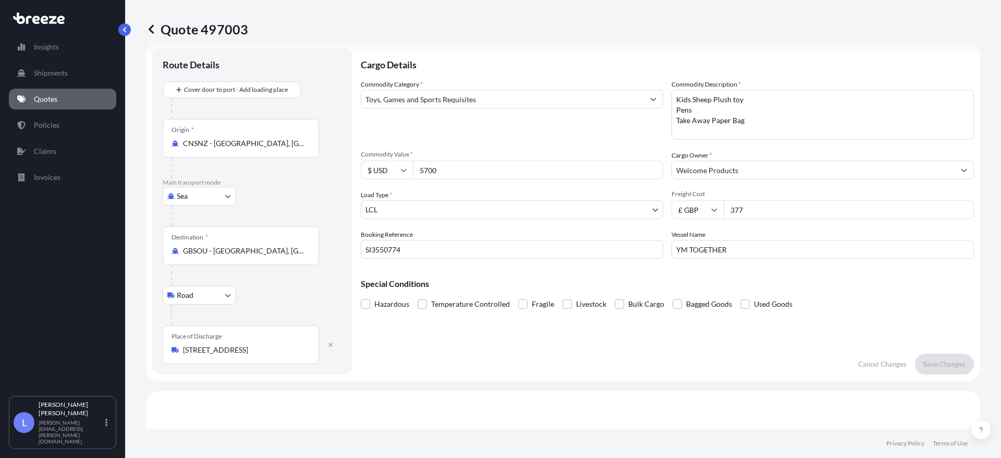
click at [556, 109] on div "Commodity Category * Toys, Games and Sports Requisites" at bounding box center [512, 109] width 302 height 60
click at [563, 104] on input "Toys, Games and Sports Requisites" at bounding box center [502, 99] width 283 height 19
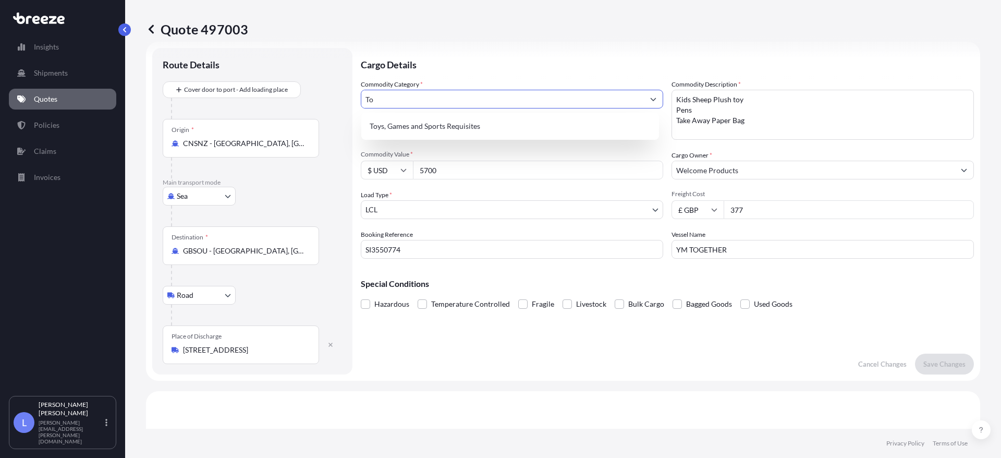
type input "T"
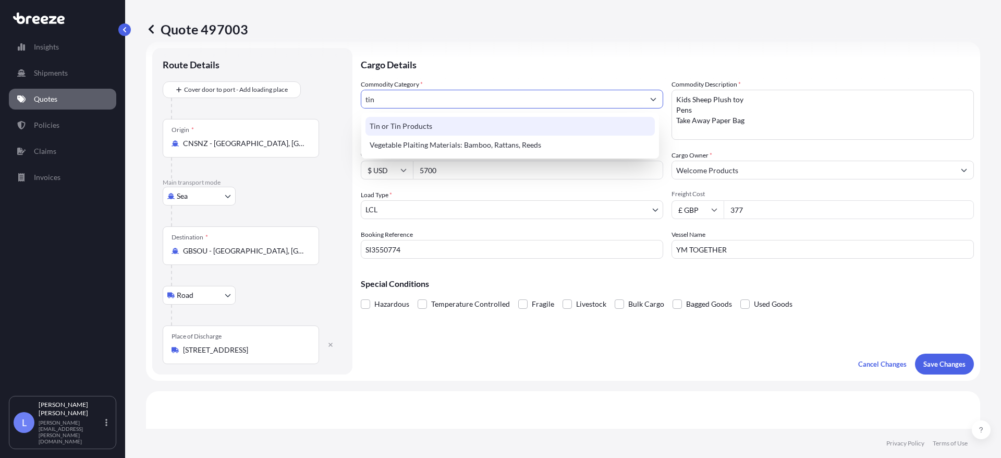
click at [422, 120] on div "Tin or Tin Products" at bounding box center [509, 126] width 289 height 19
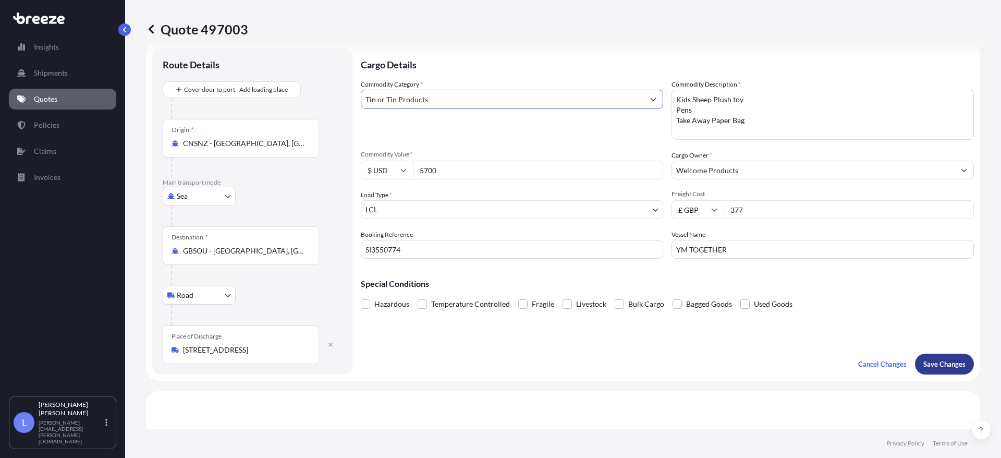
type input "Tin or Tin Products"
click at [936, 368] on p "Save Changes" at bounding box center [944, 364] width 42 height 10
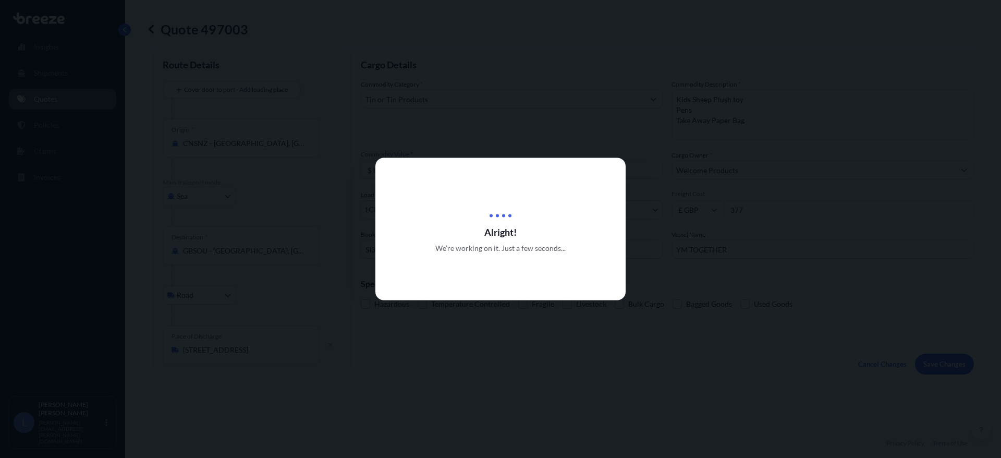
scroll to position [355, 0]
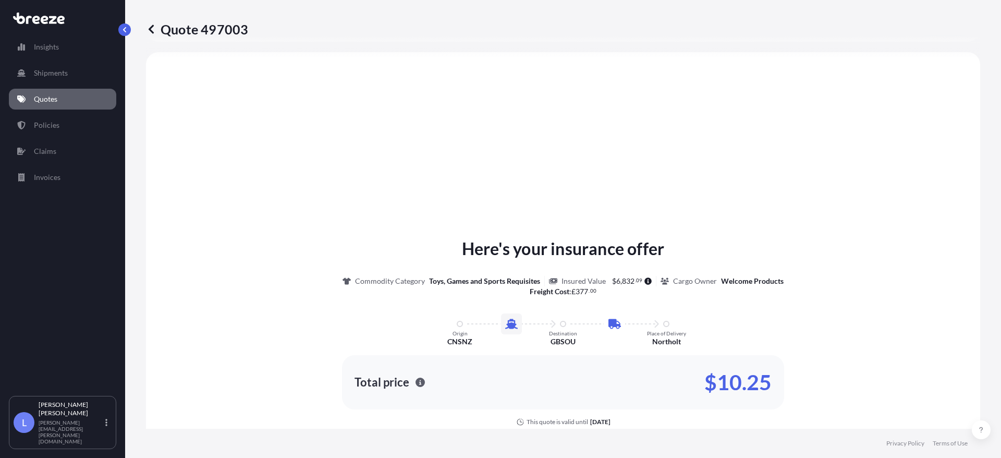
select select "Sea"
select select "Road"
select select "1"
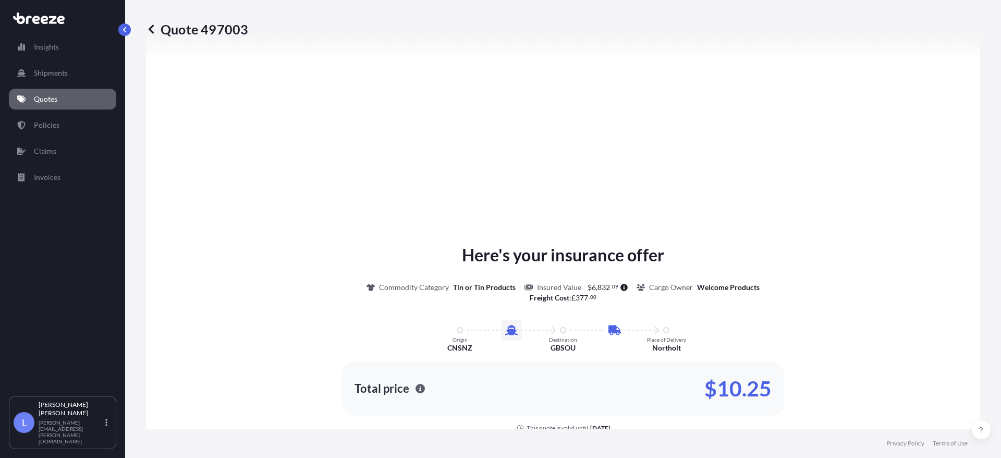
scroll to position [1280, 0]
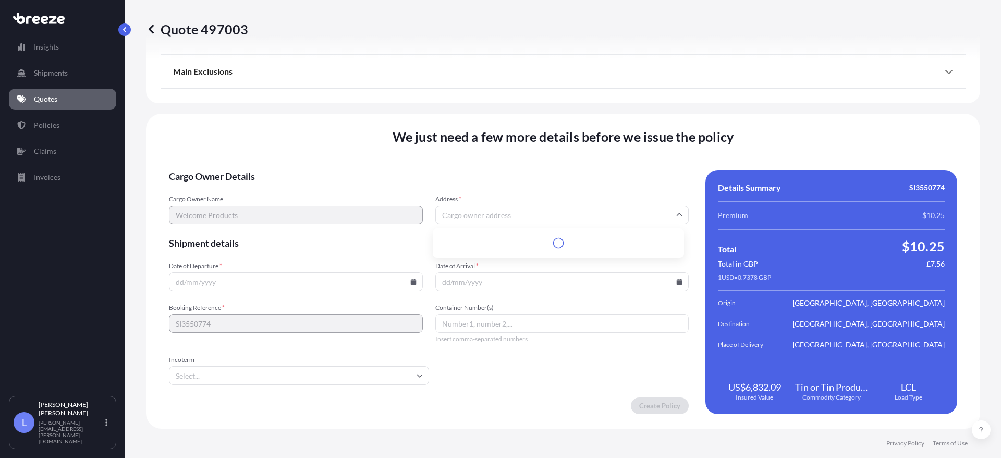
click at [501, 211] on input "Address *" at bounding box center [562, 214] width 254 height 19
type input "a"
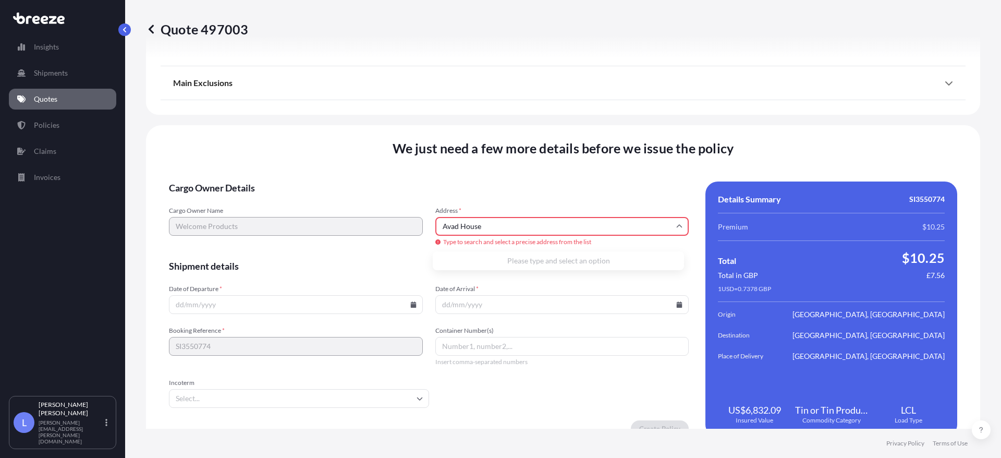
click at [353, 220] on div "Cargo Owner Name Welcome Products Address * Avad House Type to search and selec…" at bounding box center [429, 226] width 520 height 41
type input "uby 5hy"
click at [559, 266] on div "Please type and select an option" at bounding box center [558, 260] width 243 height 10
click at [397, 229] on div "Cargo Owner Name Welcome Products Address * uby 5hy Type to search and select a…" at bounding box center [429, 226] width 520 height 41
type input "B"
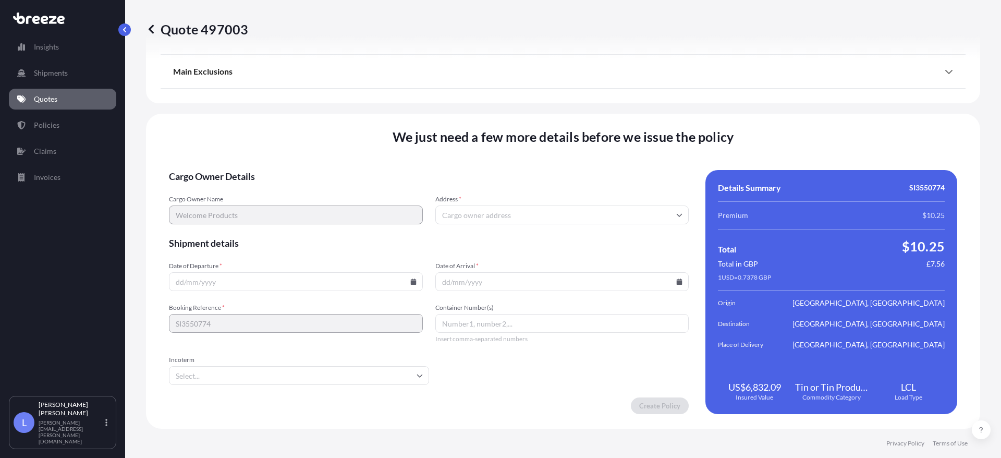
click at [490, 210] on input "Address *" at bounding box center [562, 214] width 254 height 19
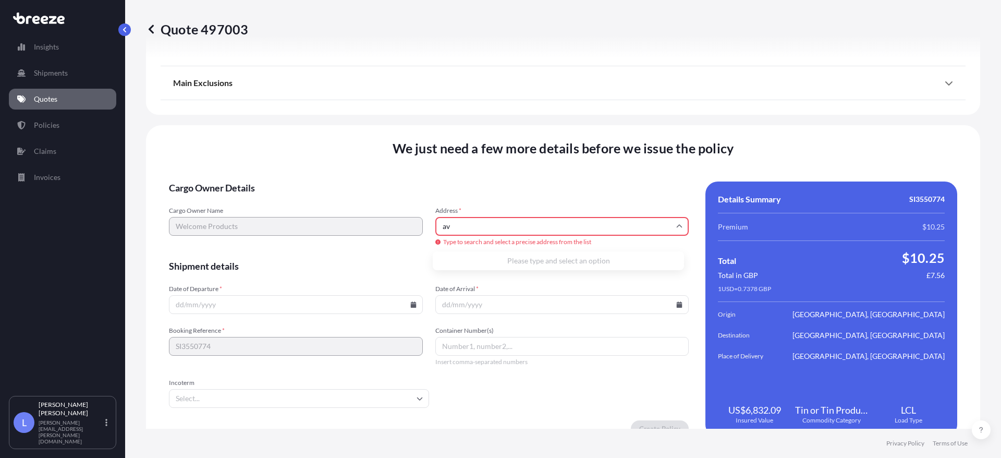
type input "a"
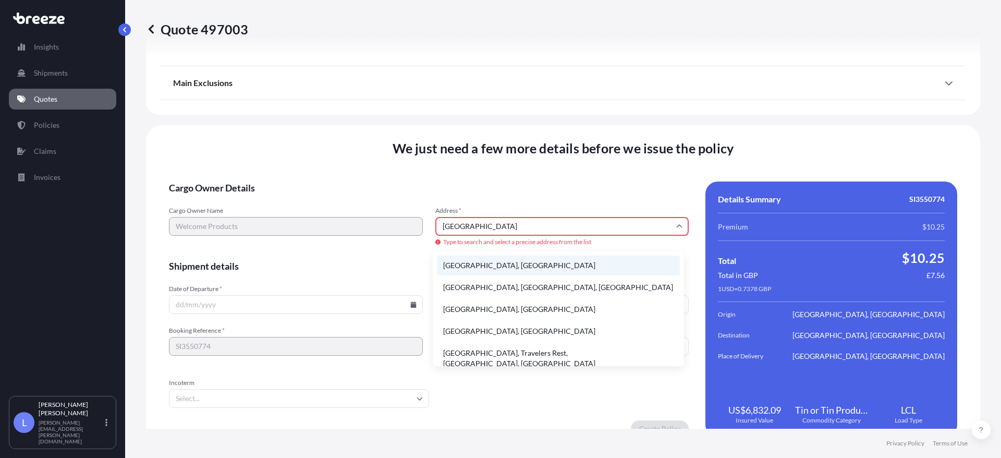
click at [494, 264] on li "[GEOGRAPHIC_DATA], [GEOGRAPHIC_DATA]" at bounding box center [558, 265] width 243 height 20
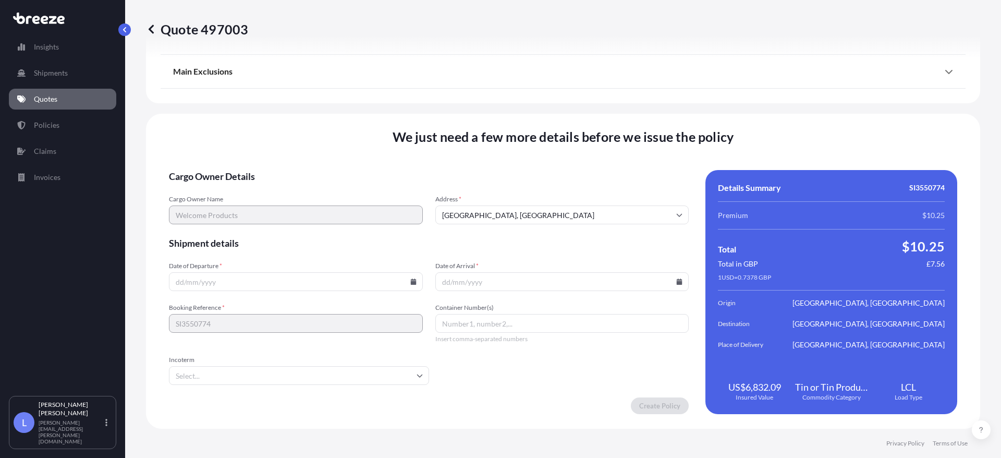
type input "[STREET_ADDRESS]"
click at [278, 285] on input "Date of Departure *" at bounding box center [296, 281] width 254 height 19
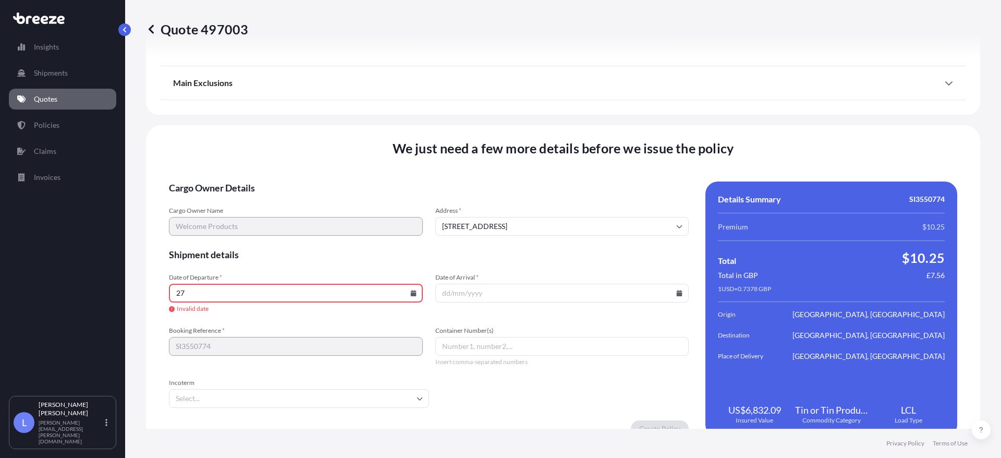
type input "2"
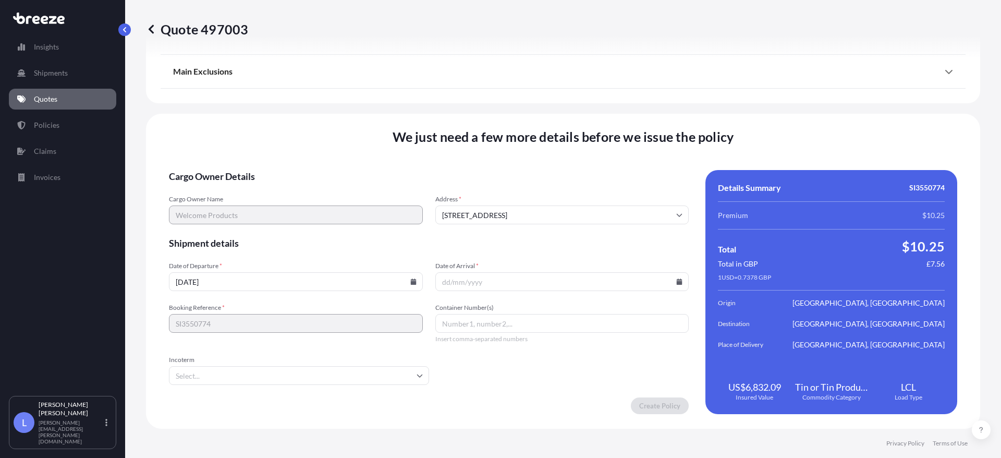
type input "[DATE]"
click at [491, 279] on input "Date of Arrival *" at bounding box center [562, 281] width 254 height 19
type input "[DATE]"
click at [413, 372] on input "Incoterm" at bounding box center [299, 375] width 260 height 19
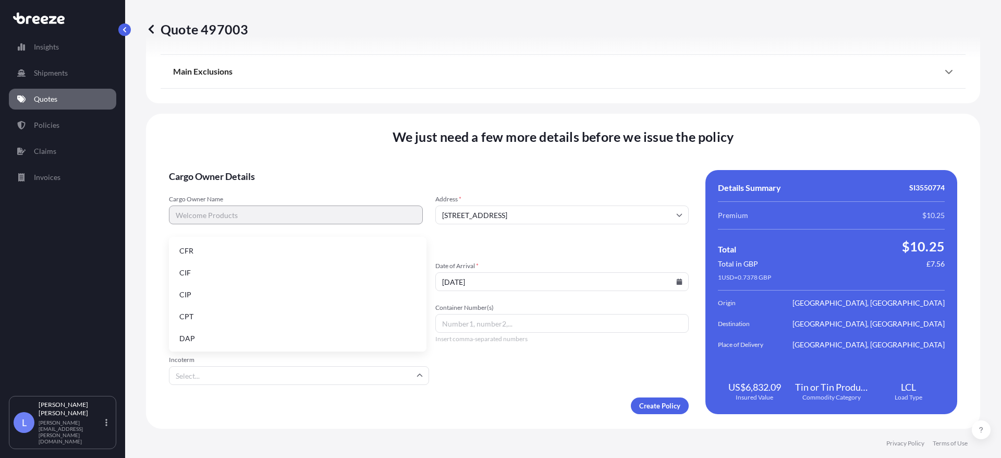
scroll to position [132, 0]
click at [202, 335] on li "FOB" at bounding box center [297, 337] width 249 height 20
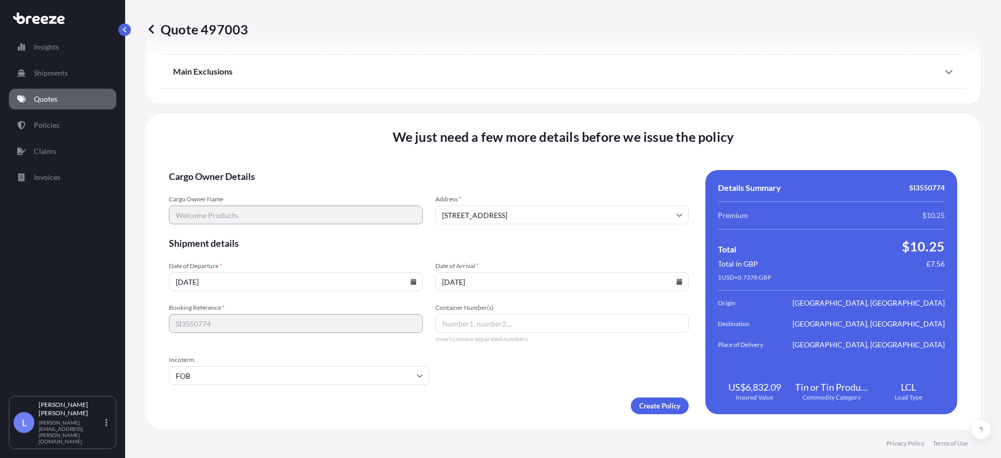
click at [465, 320] on input "Container Number(s)" at bounding box center [562, 323] width 254 height 19
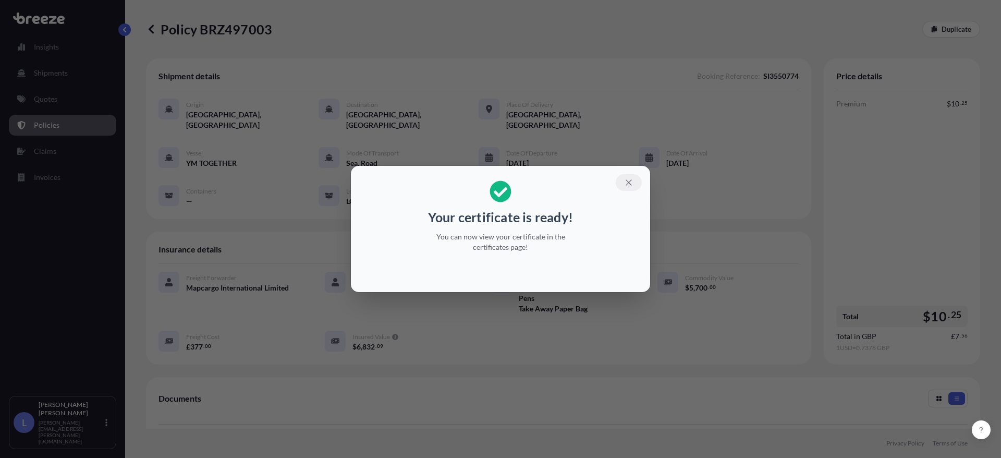
click at [628, 182] on icon "button" at bounding box center [628, 182] width 6 height 6
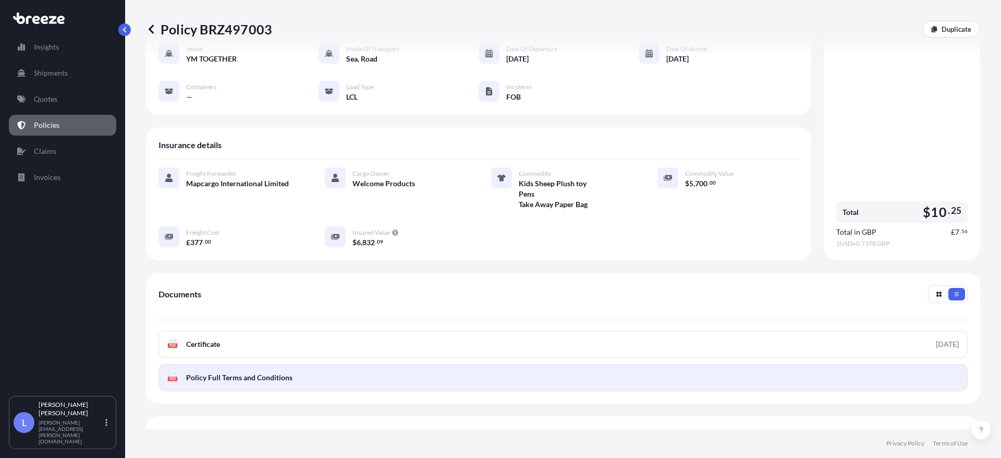
scroll to position [180, 0]
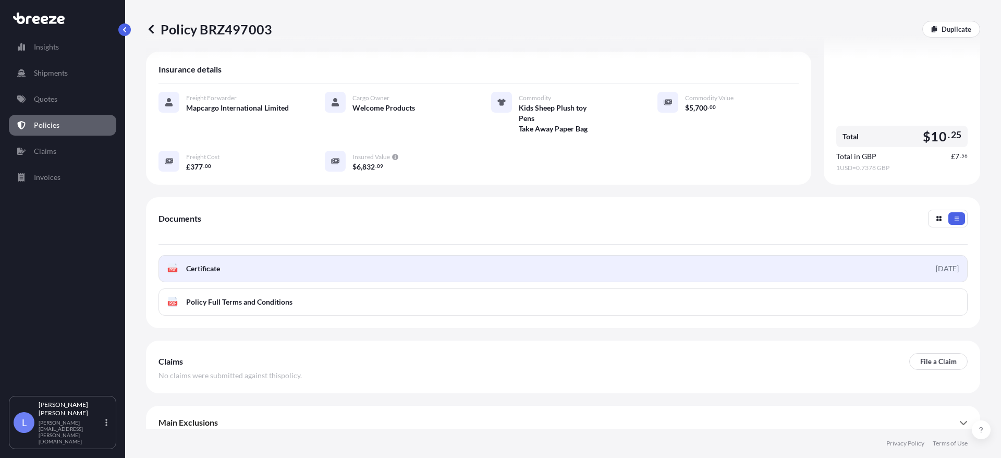
click at [244, 260] on link "PDF Certificate [DATE]" at bounding box center [562, 268] width 809 height 27
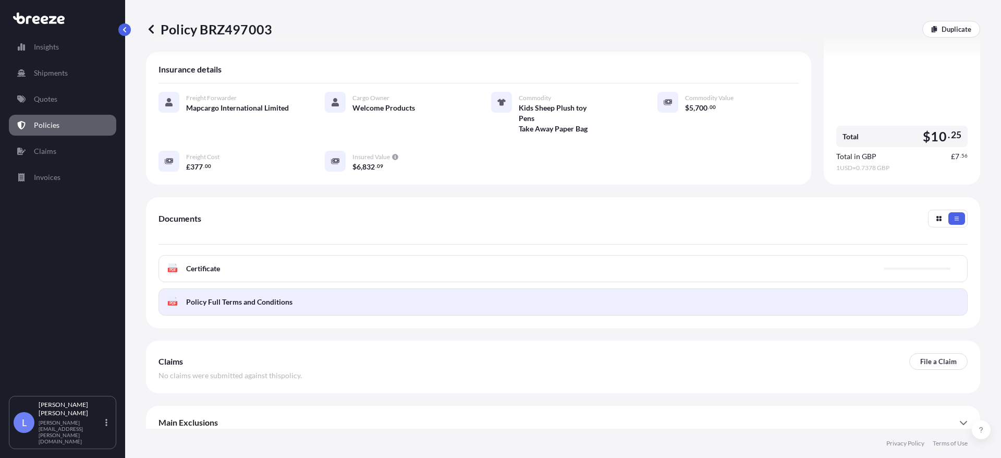
click at [462, 290] on link "PDF Policy Full Terms and Conditions" at bounding box center [562, 301] width 809 height 27
